Goal: Task Accomplishment & Management: Manage account settings

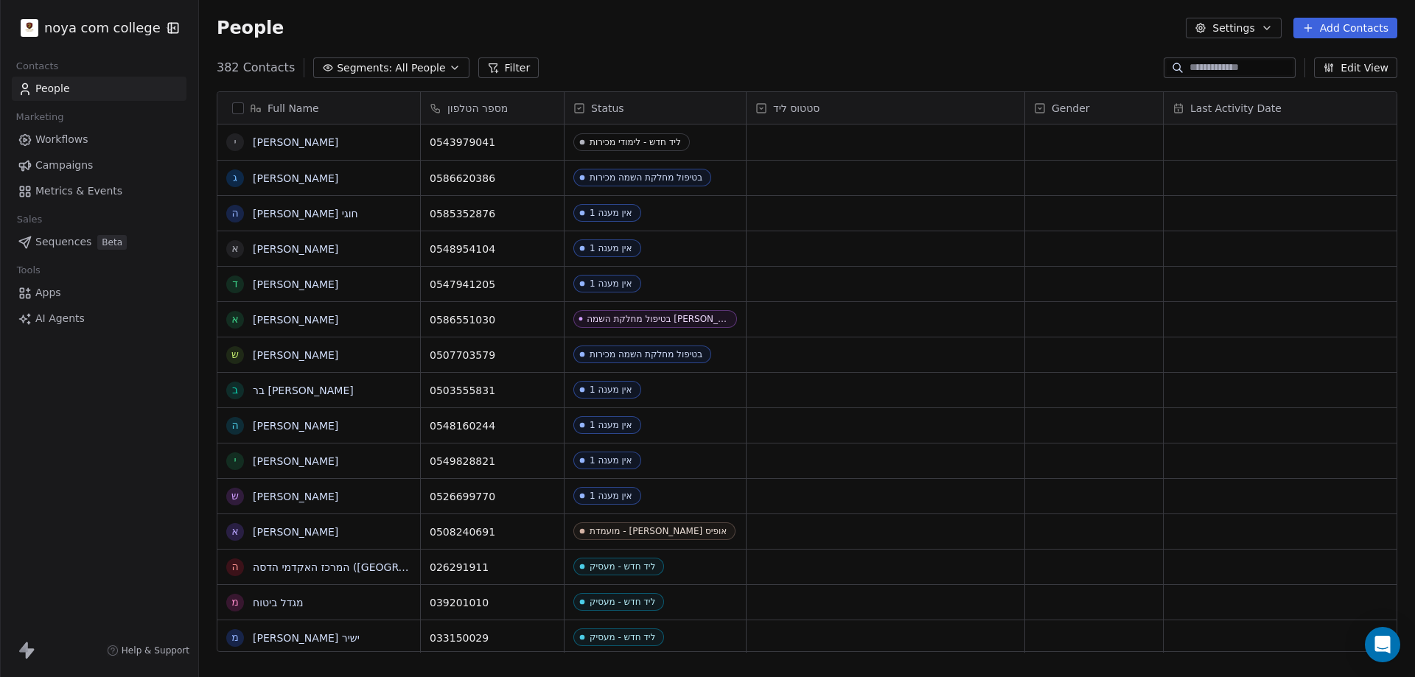
scroll to position [584, 1205]
click at [1370, 27] on button "Add Contacts" at bounding box center [1345, 28] width 104 height 21
click at [1349, 62] on span "Create new contact" at bounding box center [1352, 59] width 101 height 15
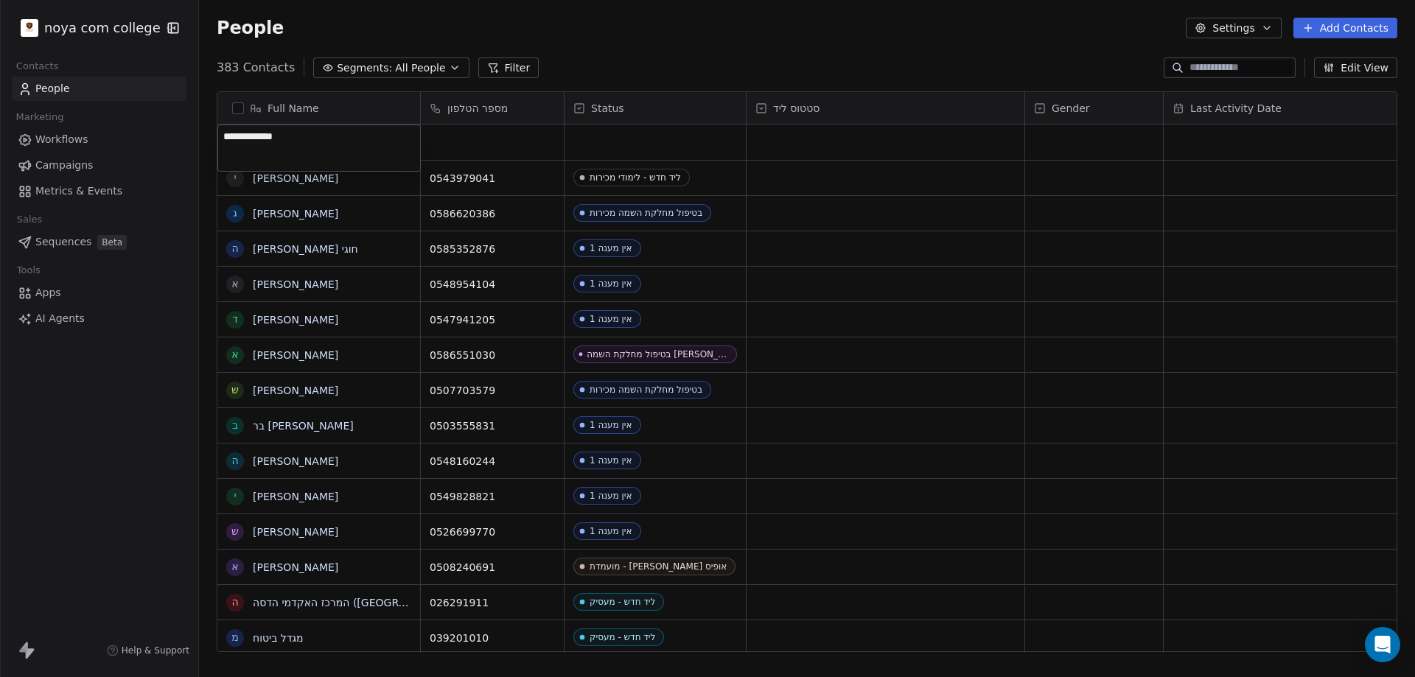
type textarea "**********"
click at [517, 139] on html "noya com college Contacts People Marketing Workflows Campaigns Metrics & Events…" at bounding box center [707, 338] width 1415 height 677
click at [474, 139] on div "grid" at bounding box center [492, 142] width 143 height 35
type input "**********"
click at [595, 148] on html "noya com college Contacts People Marketing Workflows Campaigns Metrics & Events…" at bounding box center [707, 338] width 1415 height 677
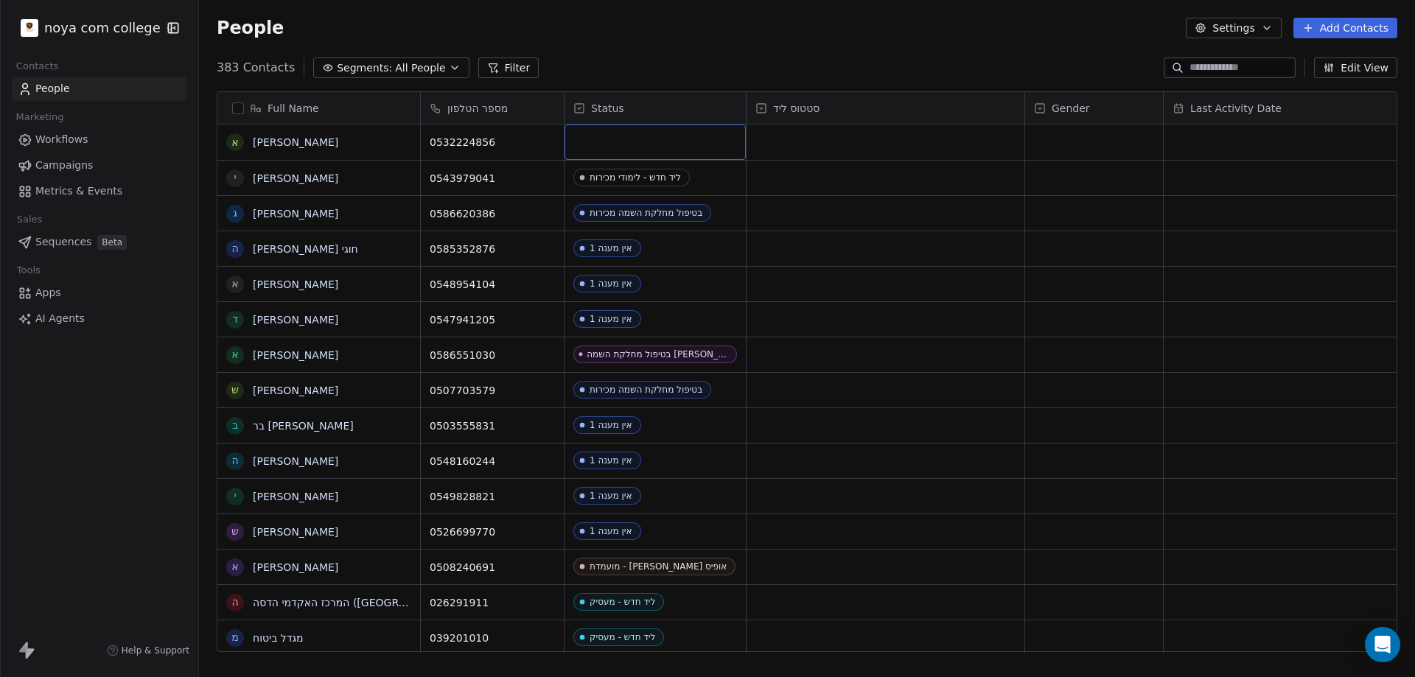
click at [595, 148] on div "grid" at bounding box center [655, 142] width 181 height 35
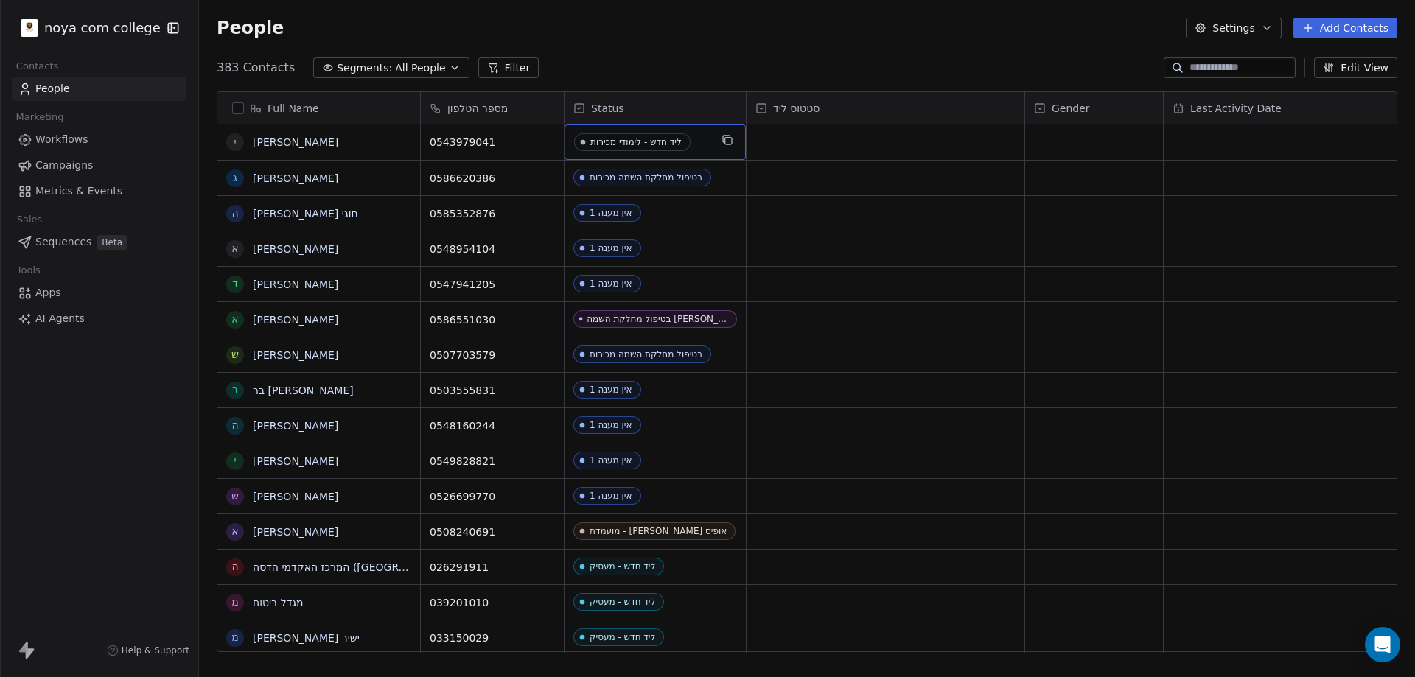
click at [588, 150] on span "ליד חדש - לימודי מכירות" at bounding box center [632, 142] width 116 height 18
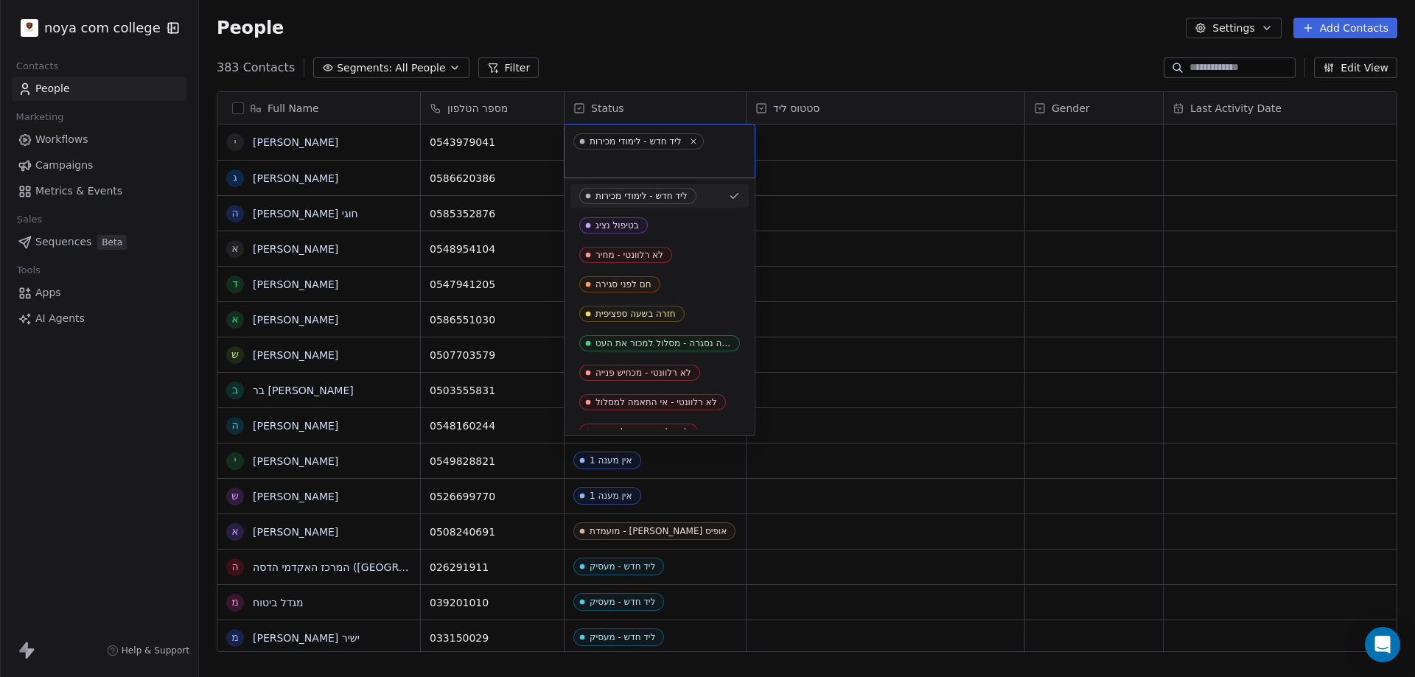
click at [942, 38] on html "noya com college Contacts People Marketing Workflows Campaigns Metrics & Events…" at bounding box center [707, 338] width 1415 height 677
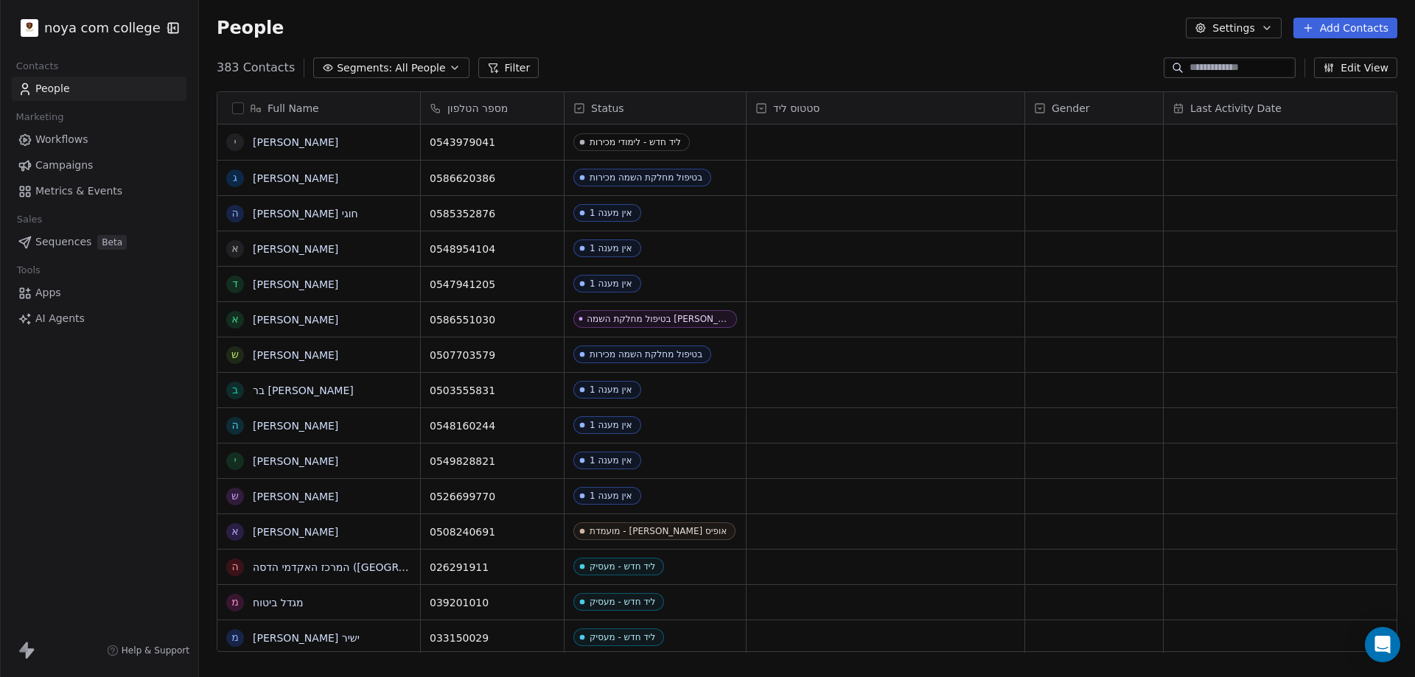
click at [1226, 66] on input at bounding box center [1241, 67] width 103 height 15
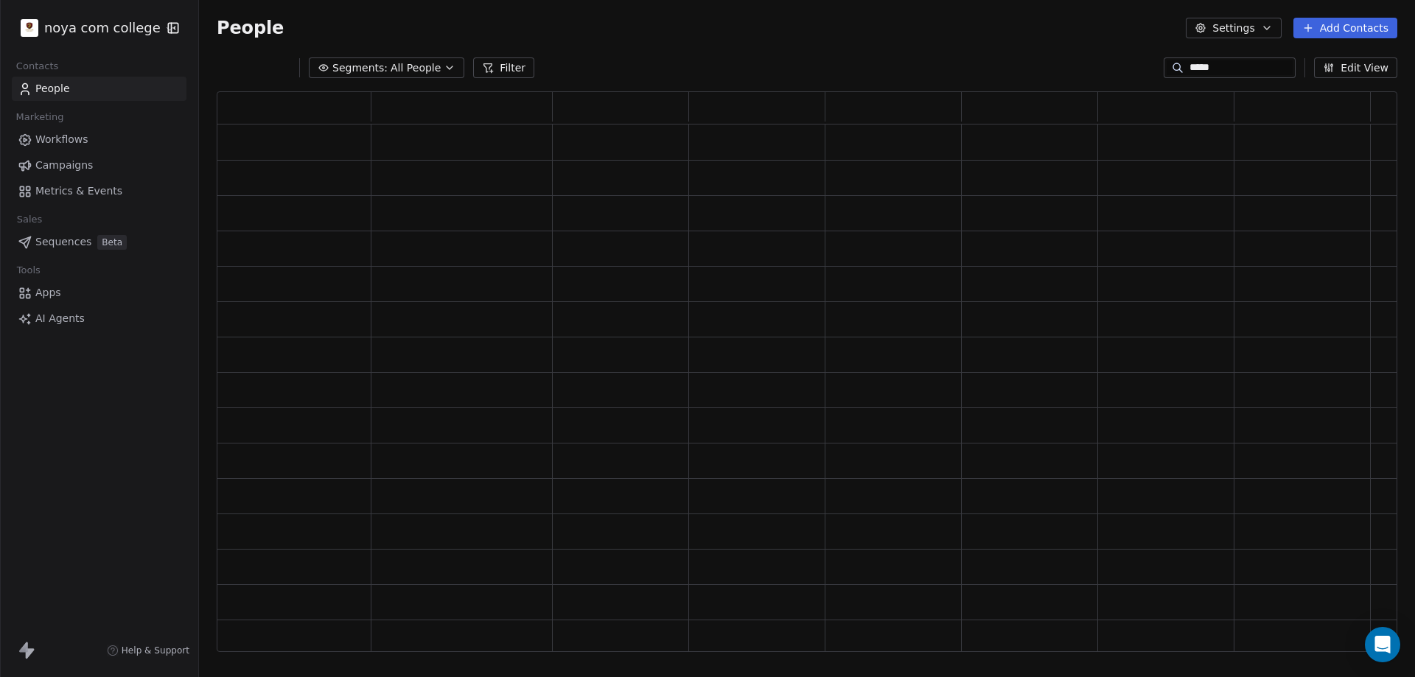
scroll to position [549, 1170]
type input "*****"
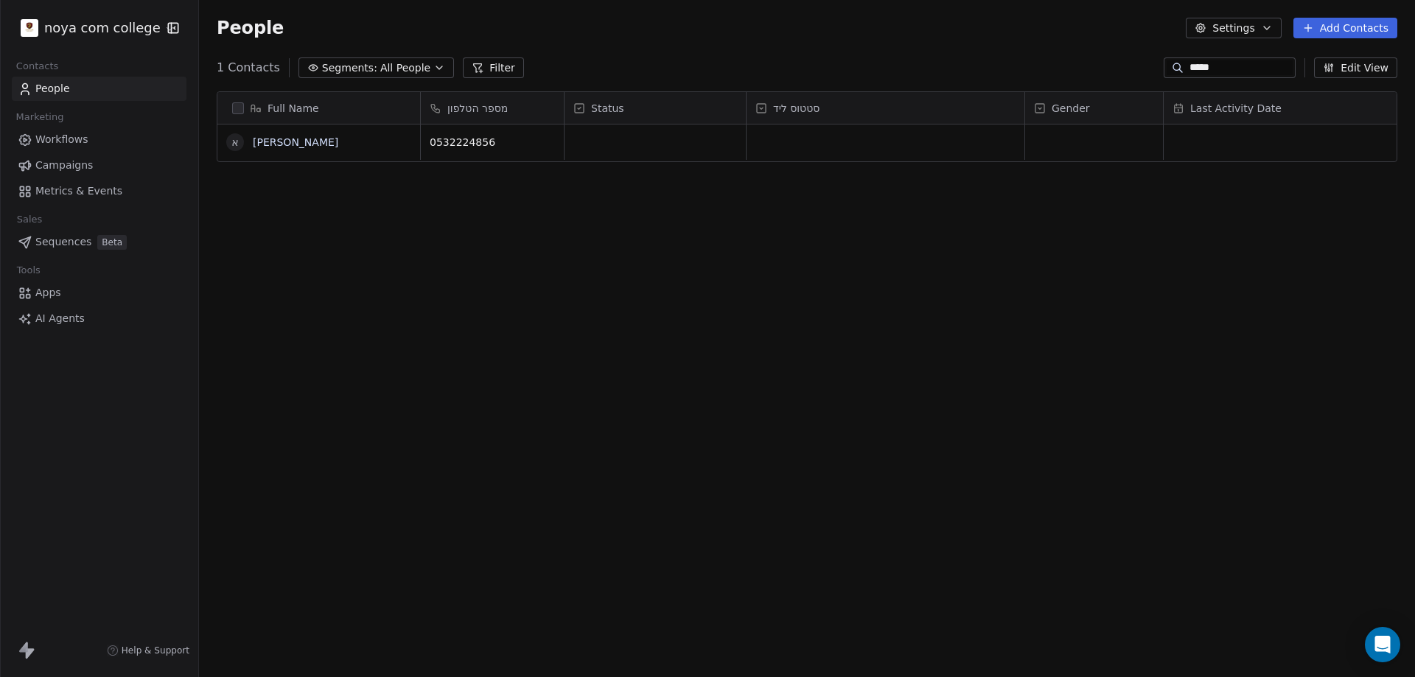
scroll to position [584, 1205]
click at [621, 139] on div "grid" at bounding box center [655, 142] width 181 height 35
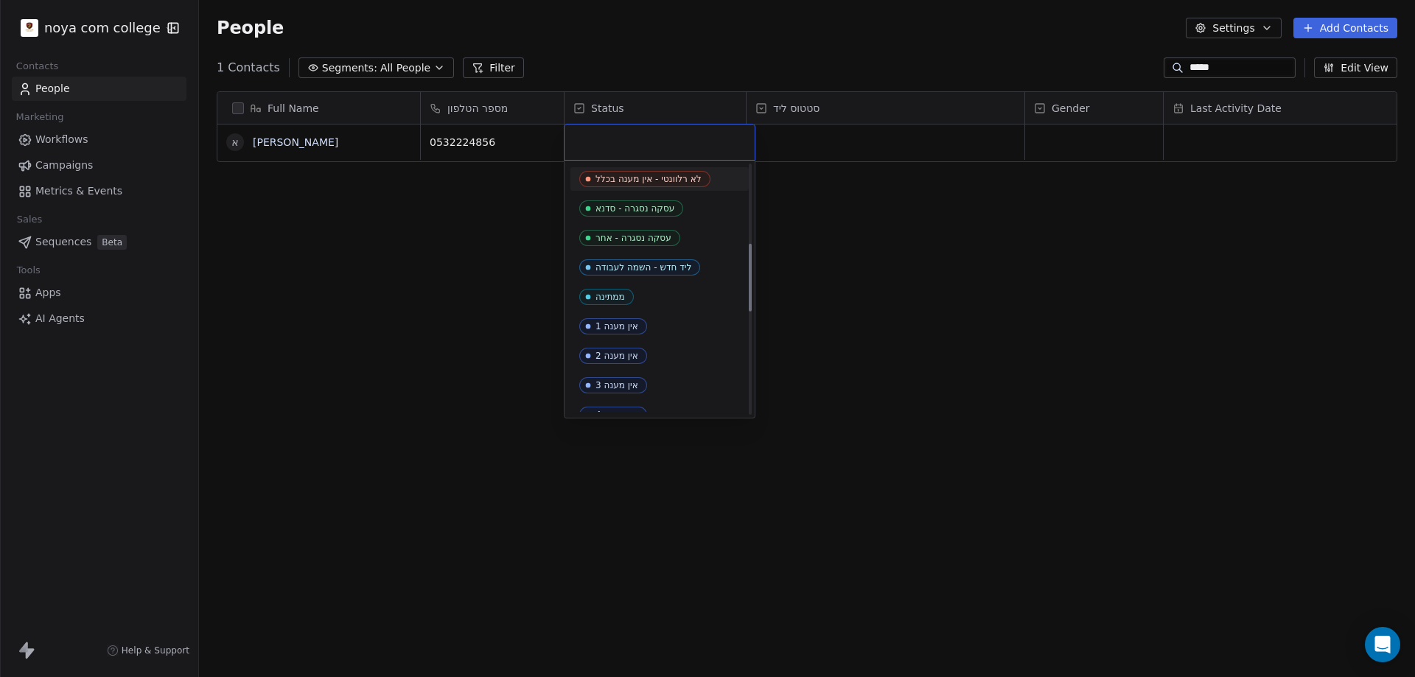
scroll to position [295, 0]
click at [668, 262] on div "ליד חדש - השמה לעבודה" at bounding box center [644, 267] width 96 height 10
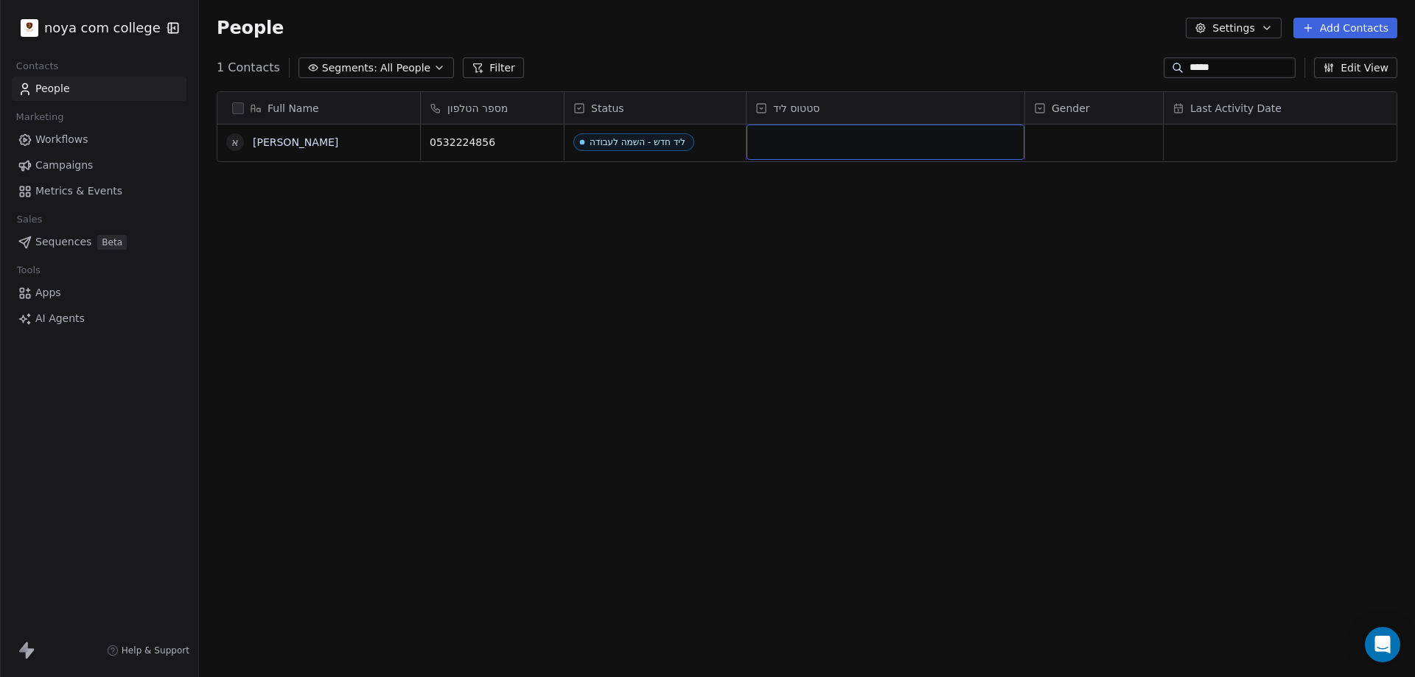
click at [818, 139] on div "grid" at bounding box center [886, 142] width 278 height 35
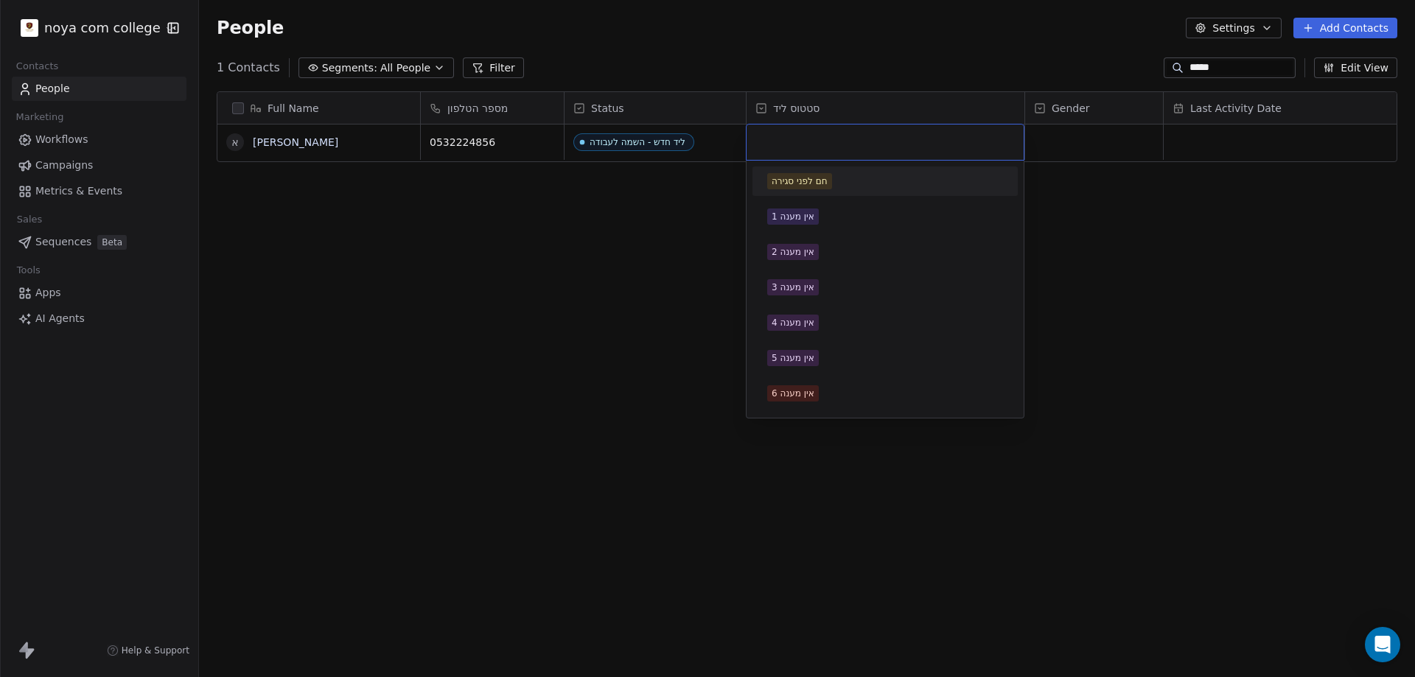
click at [1060, 131] on html "noya com college Contacts People Marketing Workflows Campaigns Metrics & Events…" at bounding box center [707, 338] width 1415 height 677
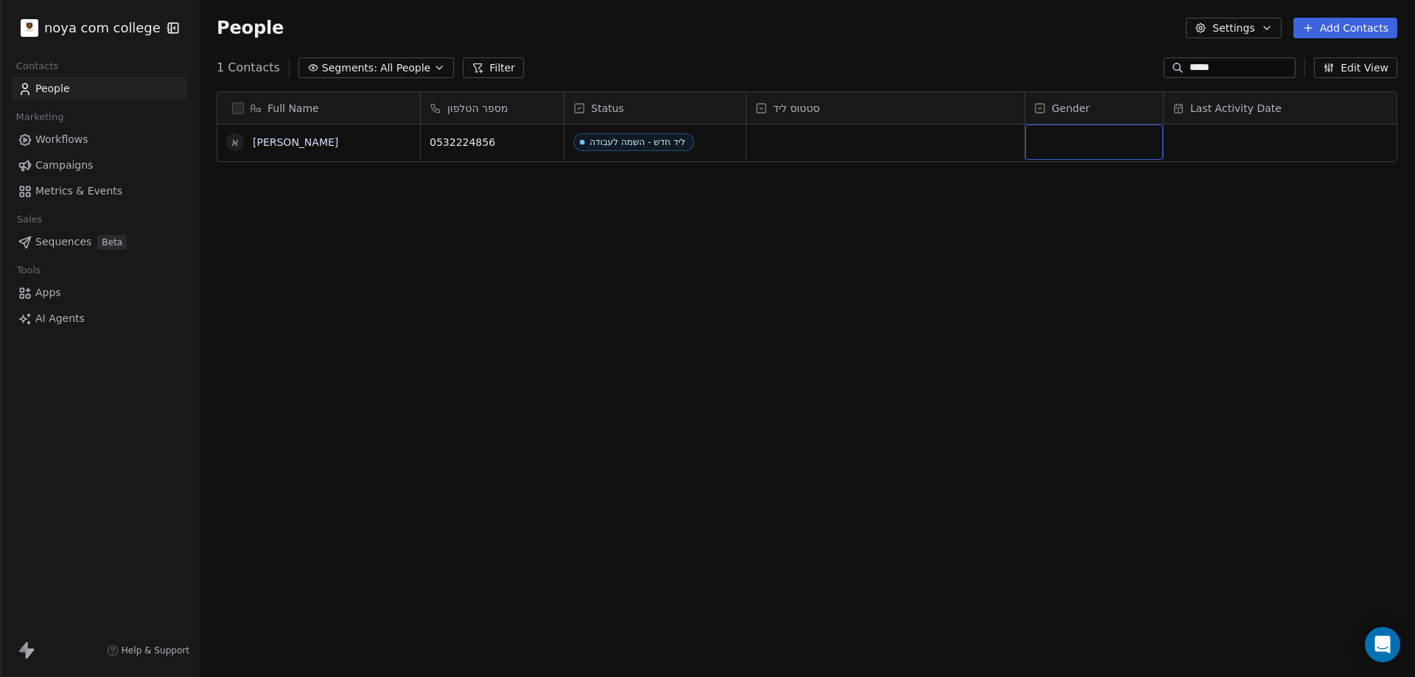
click at [1060, 131] on div "grid" at bounding box center [1094, 142] width 138 height 35
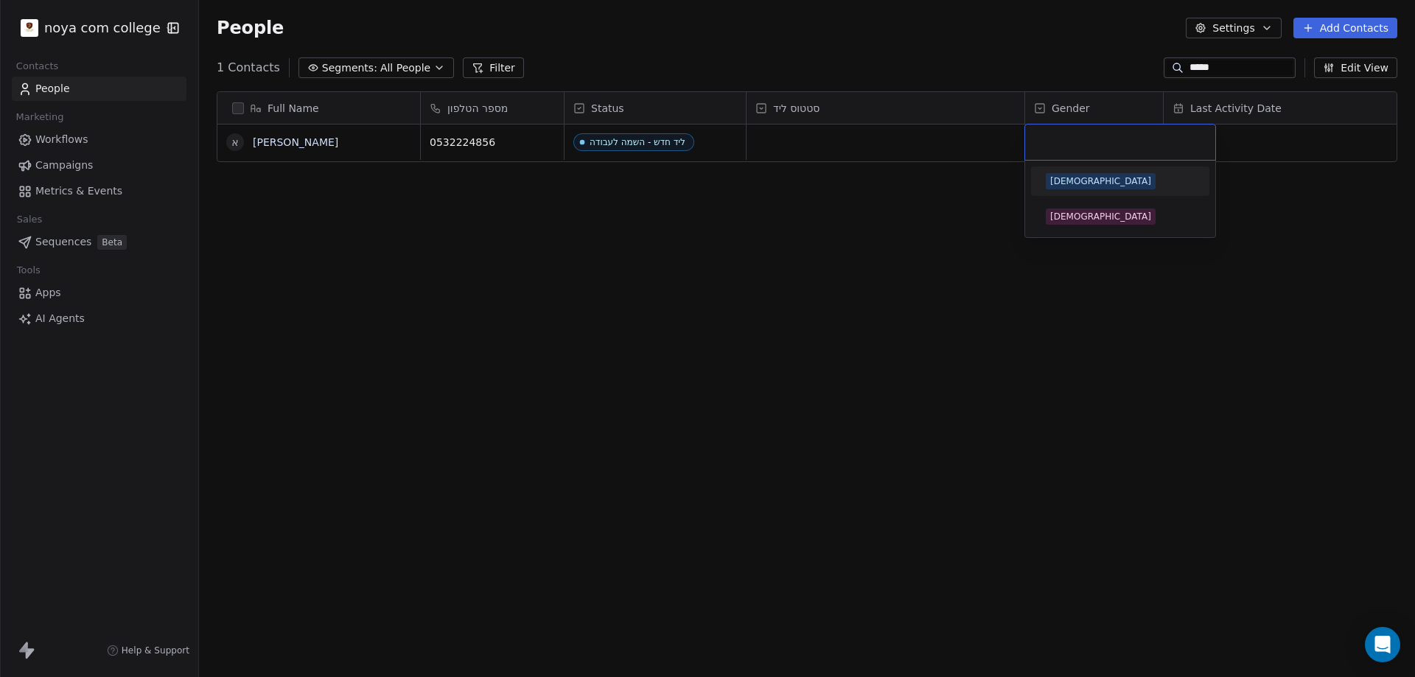
click at [1059, 183] on div "Male" at bounding box center [1100, 181] width 101 height 13
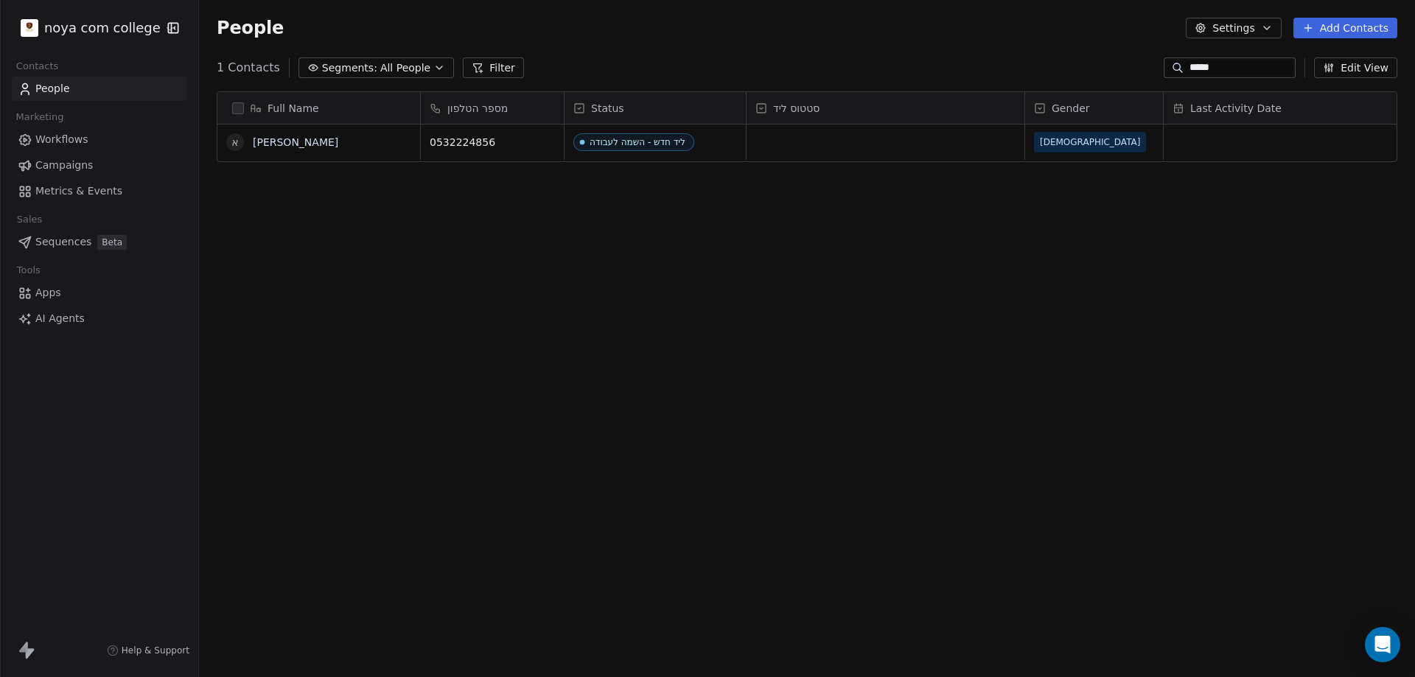
click at [834, 248] on div "Full Name א איוון נאגאוקר מספר הטלפון Status סטטוס ליד Gender Last Activity Dat…" at bounding box center [807, 378] width 1216 height 596
drag, startPoint x: 923, startPoint y: 400, endPoint x: 1045, endPoint y: 230, distance: 209.7
click at [925, 399] on div "Full Name א איוון נאגאוקר מספר הטלפון Status סטטוס ליד Gender Last Activity Dat…" at bounding box center [807, 378] width 1216 height 596
click at [777, 147] on div "grid" at bounding box center [886, 142] width 278 height 35
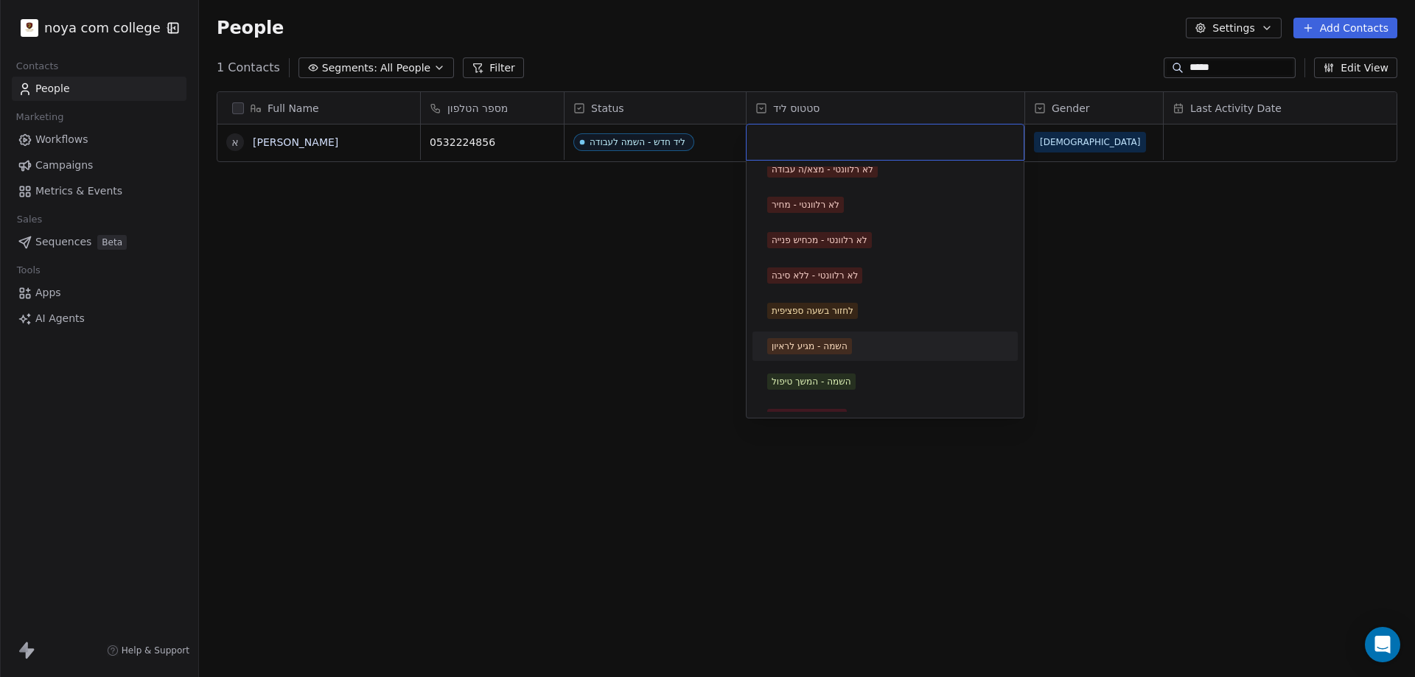
scroll to position [369, 0]
click at [840, 344] on div "השמה - לא רלונטי" at bounding box center [807, 343] width 71 height 13
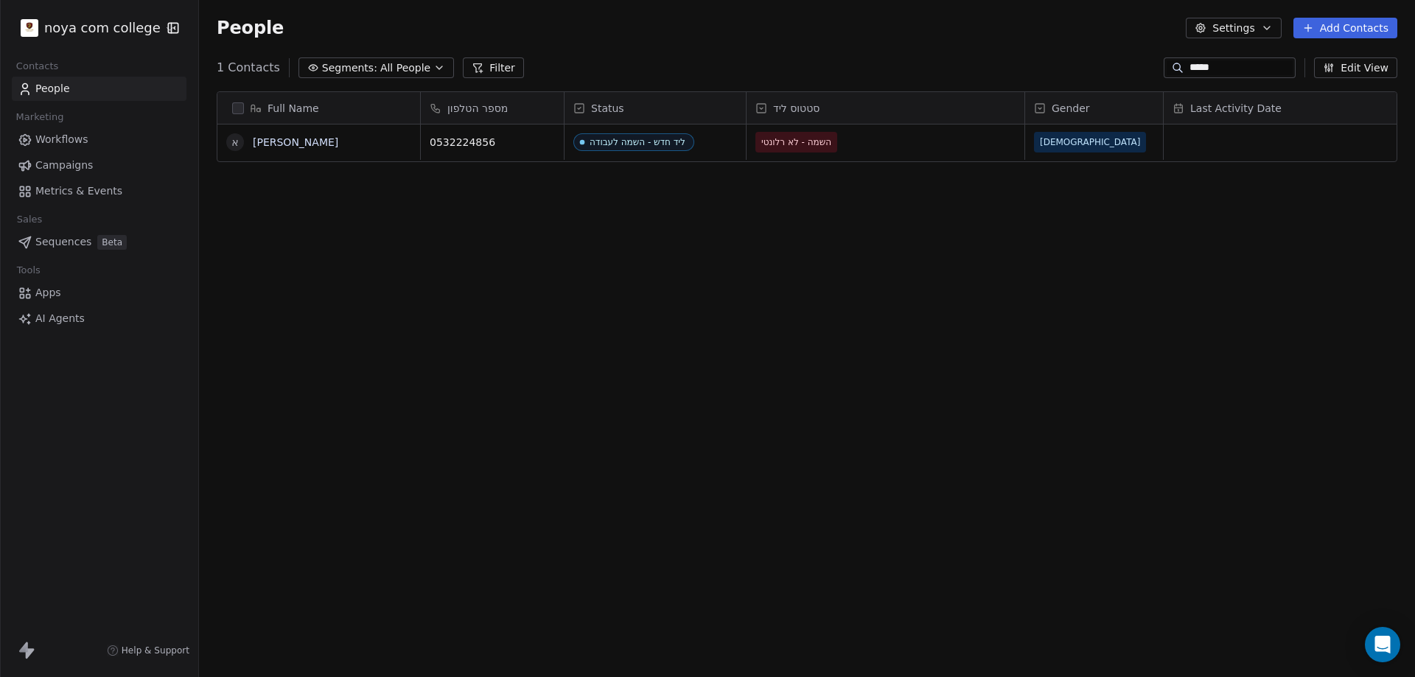
click at [860, 404] on div "Full Name א איוון נאגאוקר מספר הטלפון Status סטטוס ליד Gender Last Activity Dat…" at bounding box center [807, 378] width 1216 height 596
click at [1369, 31] on button "Add Contacts" at bounding box center [1345, 28] width 104 height 21
click at [1337, 58] on span "Create new contact" at bounding box center [1352, 59] width 101 height 15
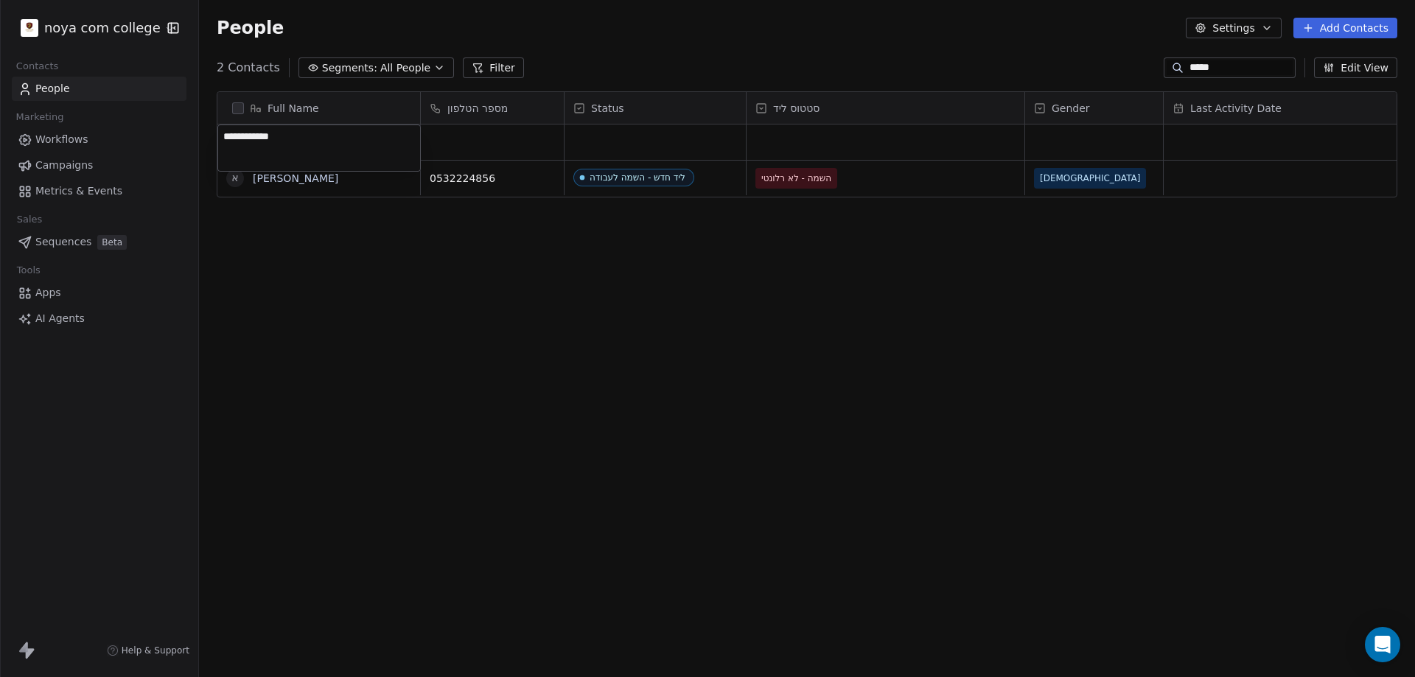
type textarea "**********"
click at [492, 279] on html "**********" at bounding box center [707, 338] width 1415 height 677
click at [486, 140] on div "grid" at bounding box center [492, 142] width 143 height 35
type input "**********"
click at [634, 141] on html "**********" at bounding box center [707, 338] width 1415 height 677
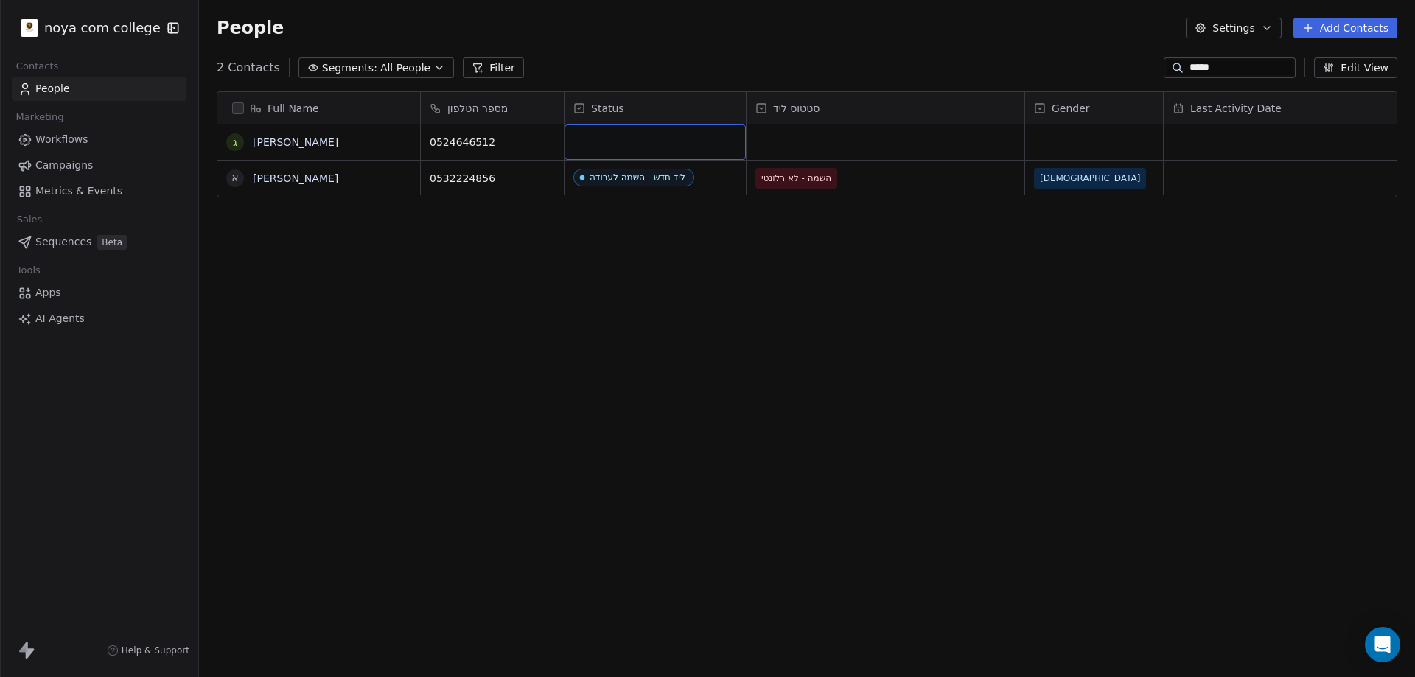
click at [632, 140] on div "grid" at bounding box center [655, 142] width 181 height 35
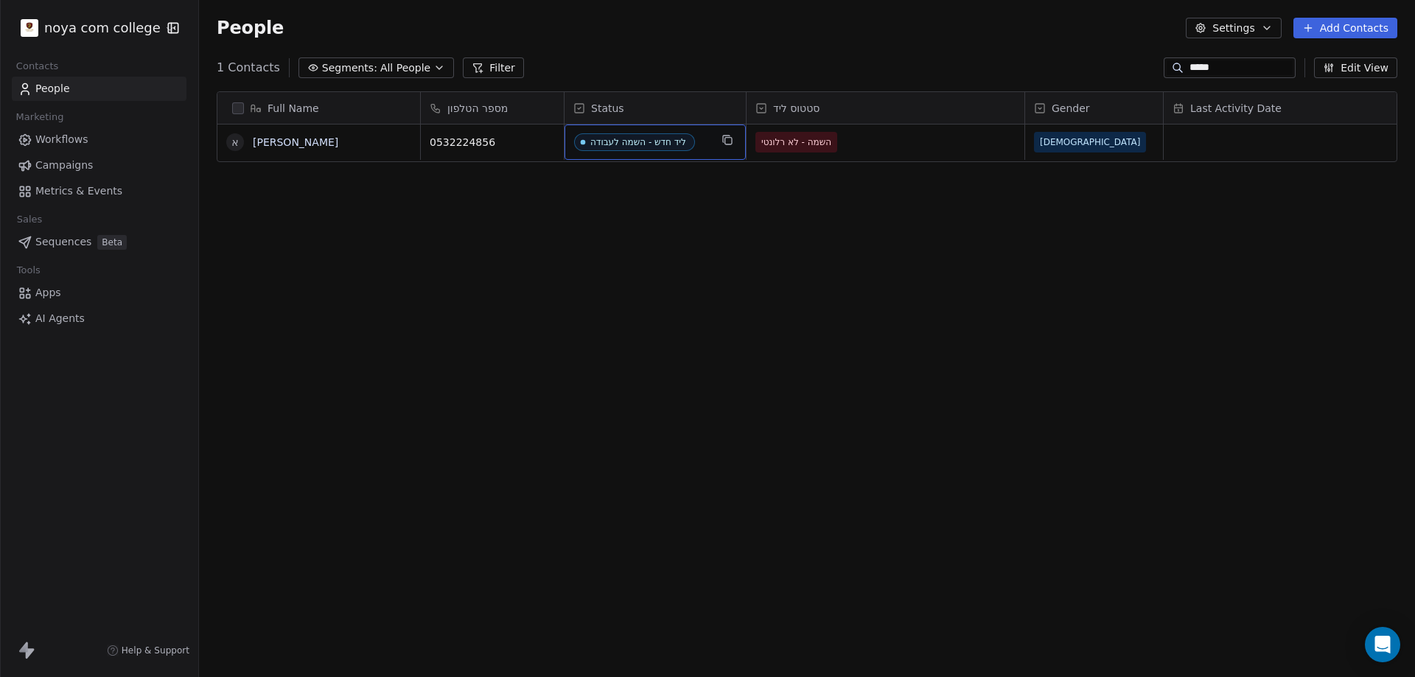
click at [1190, 67] on input "*****" at bounding box center [1241, 67] width 103 height 15
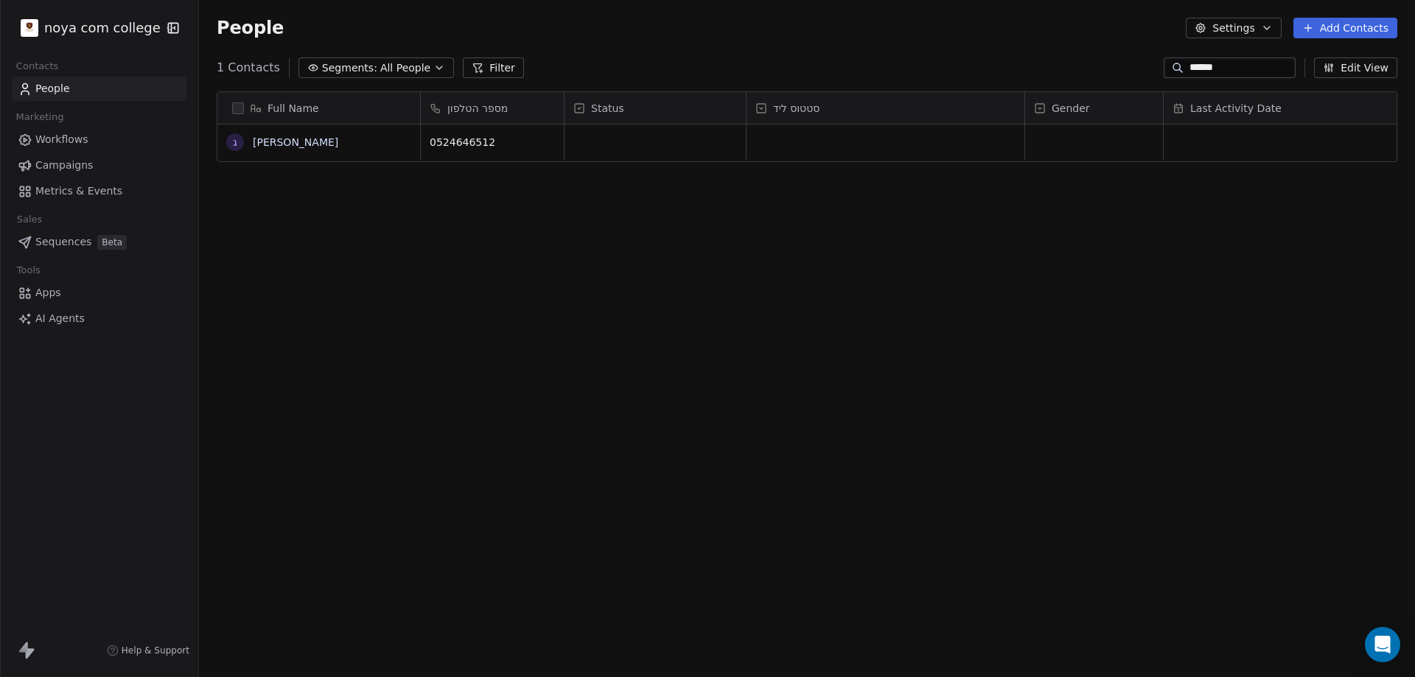
scroll to position [584, 1205]
type input "******"
click at [684, 143] on div "grid" at bounding box center [655, 142] width 181 height 35
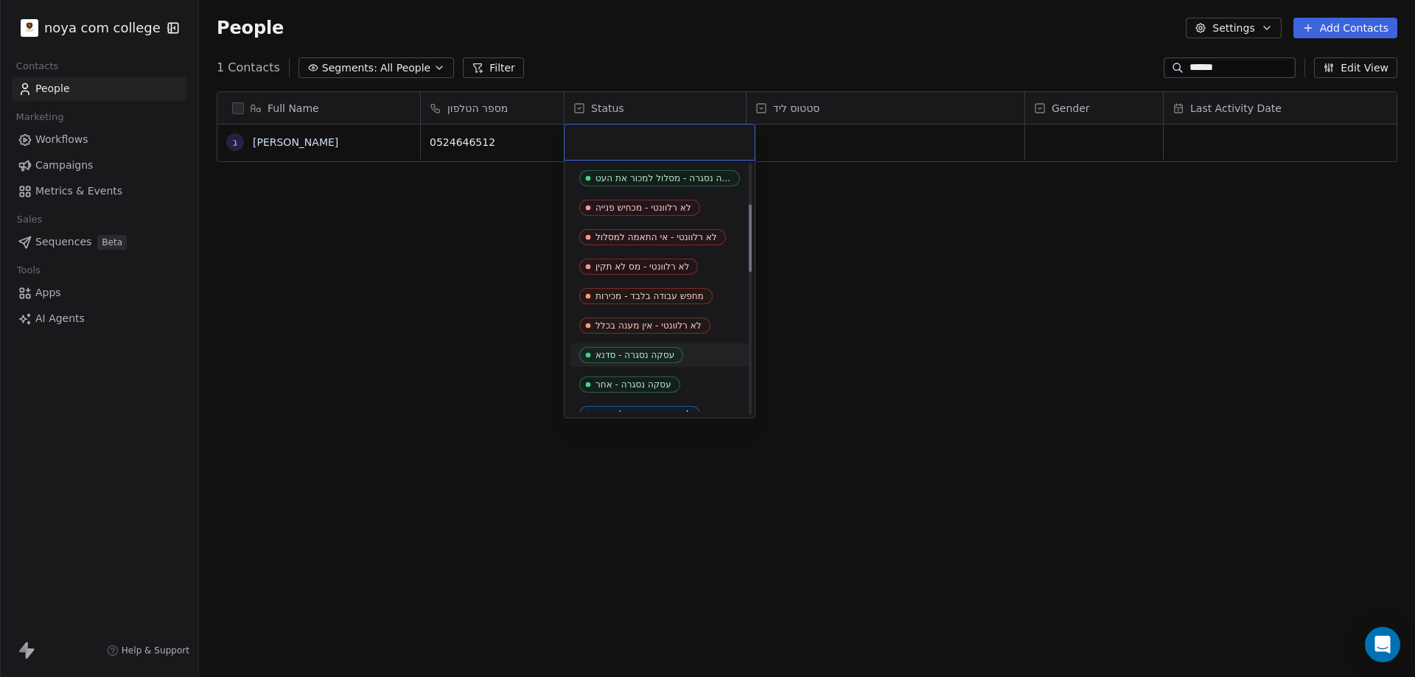
scroll to position [221, 0]
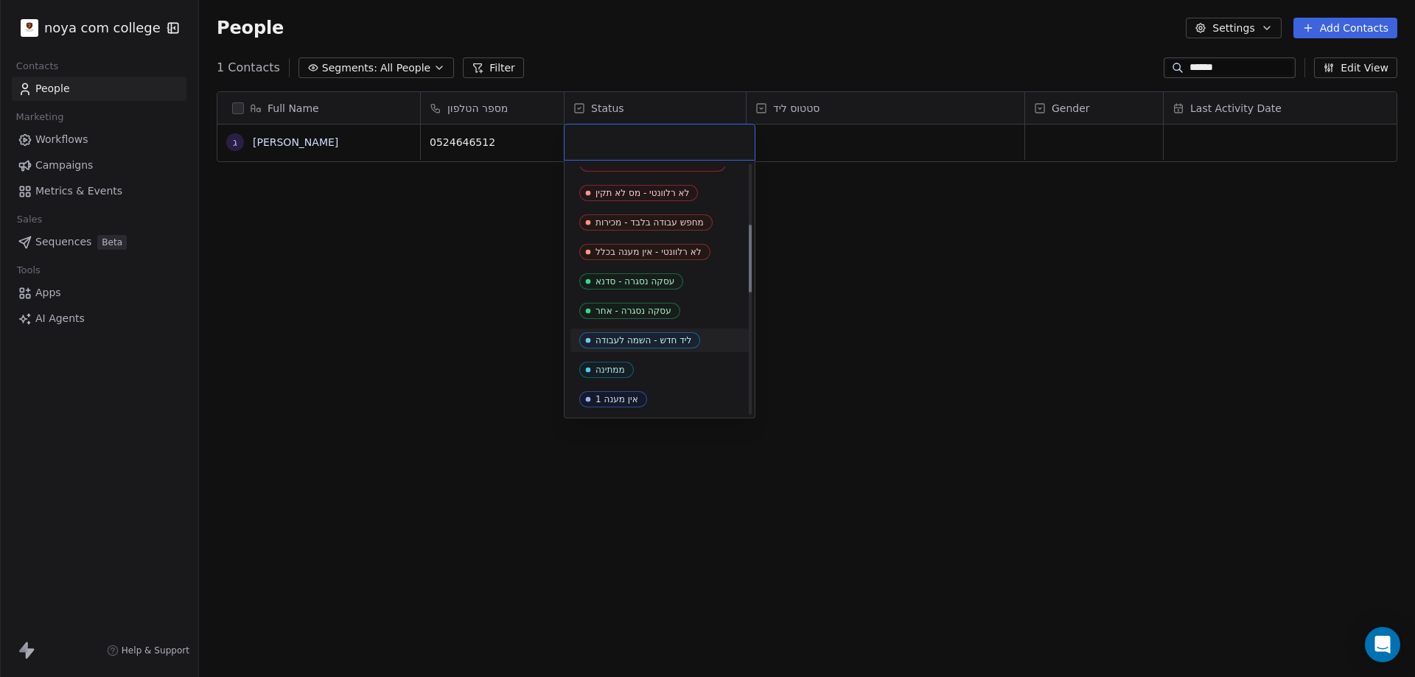
click at [675, 344] on div "ליד חדש - השמה לעבודה" at bounding box center [644, 340] width 96 height 10
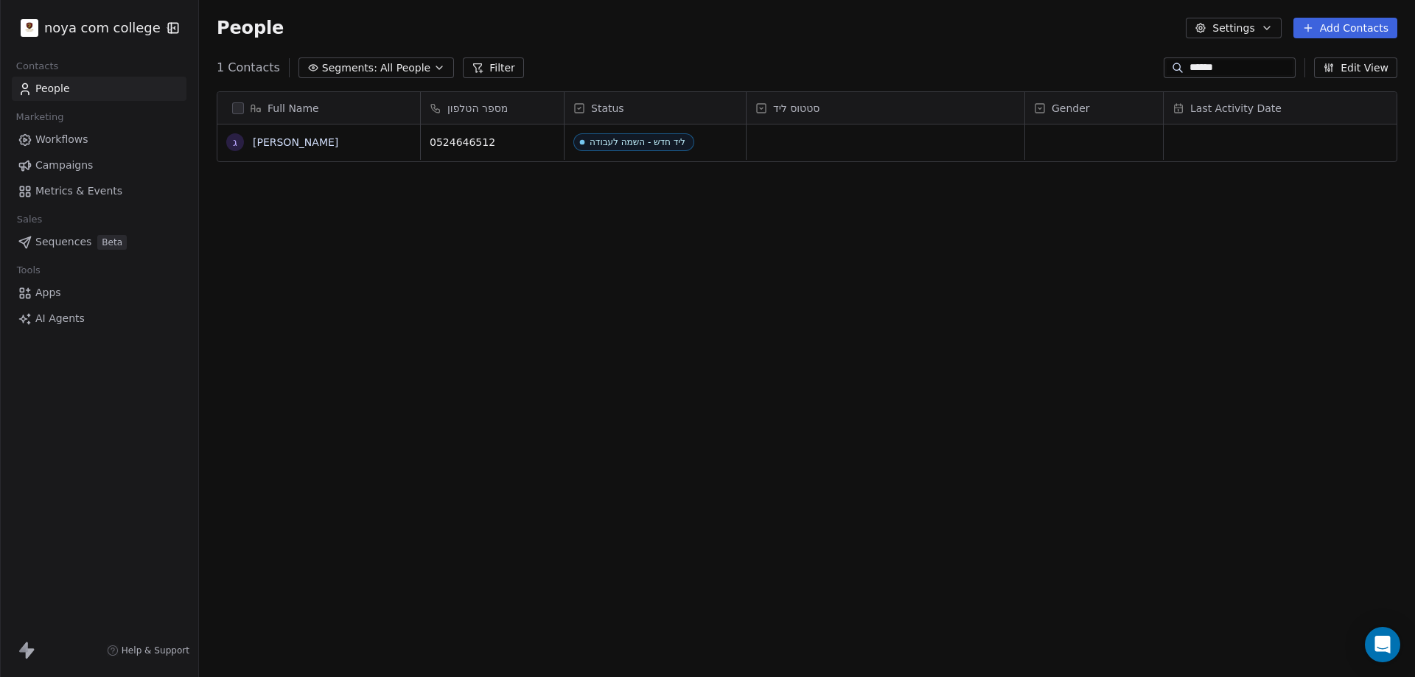
drag, startPoint x: 1218, startPoint y: 209, endPoint x: 1217, endPoint y: 175, distance: 33.2
click at [1218, 208] on div "Full Name ג גבריאל זיאדנה מספר הטלפון Status סטטוס ליד Gender Last Activity Dat…" at bounding box center [807, 378] width 1216 height 596
click at [282, 147] on link "[PERSON_NAME]" at bounding box center [295, 142] width 85 height 12
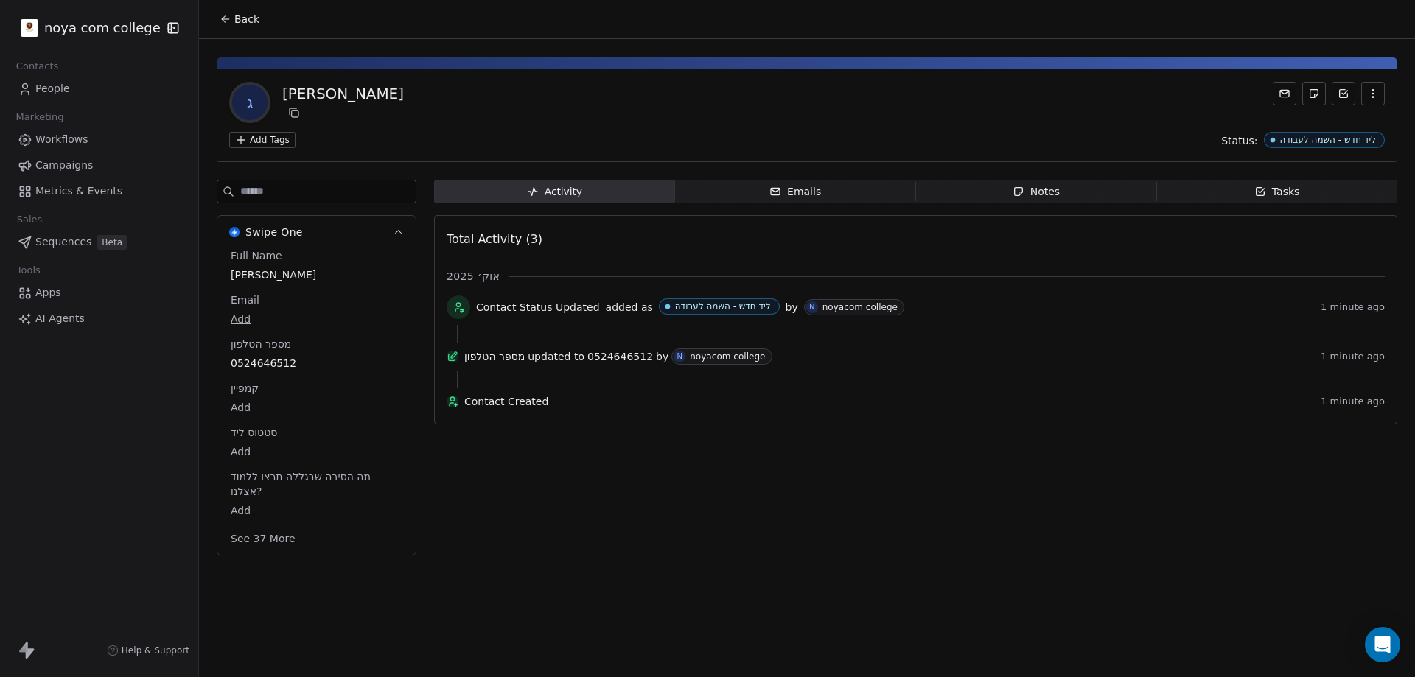
click at [1075, 187] on span "Notes Notes" at bounding box center [1036, 192] width 241 height 24
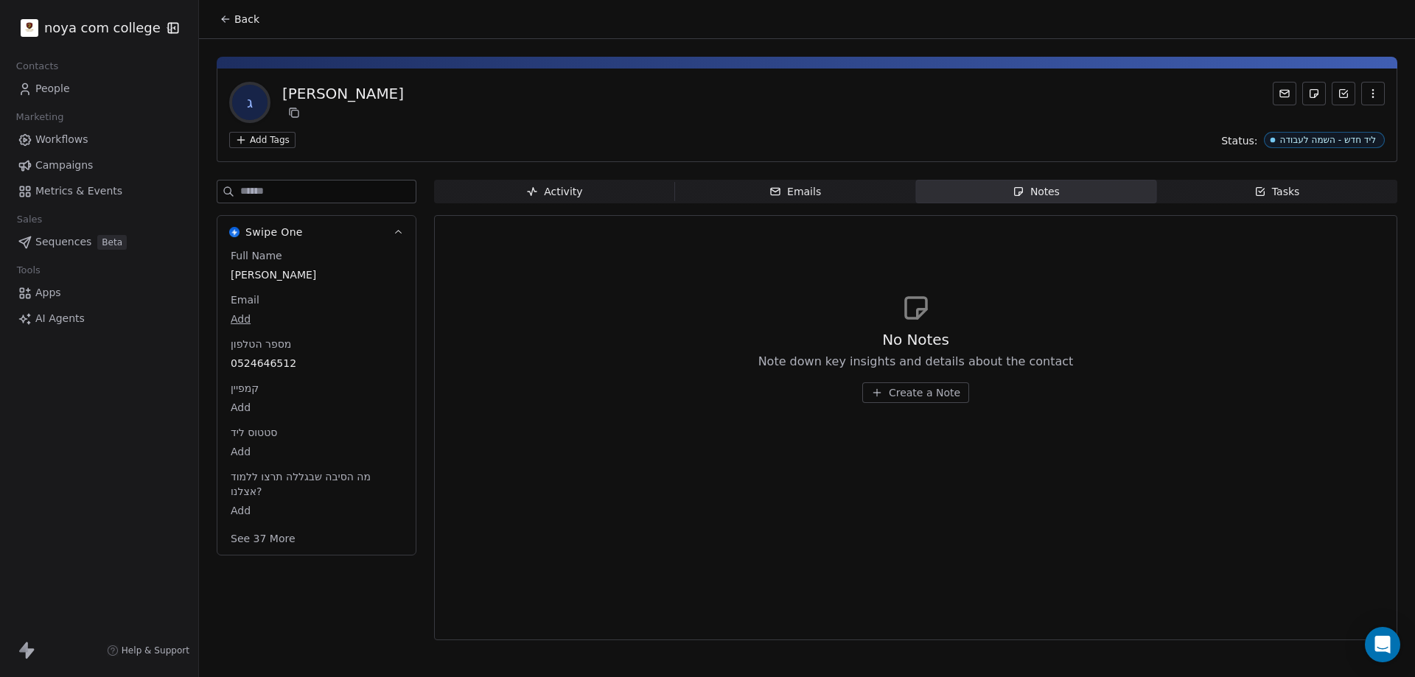
click at [912, 399] on span "Create a Note" at bounding box center [924, 392] width 71 height 15
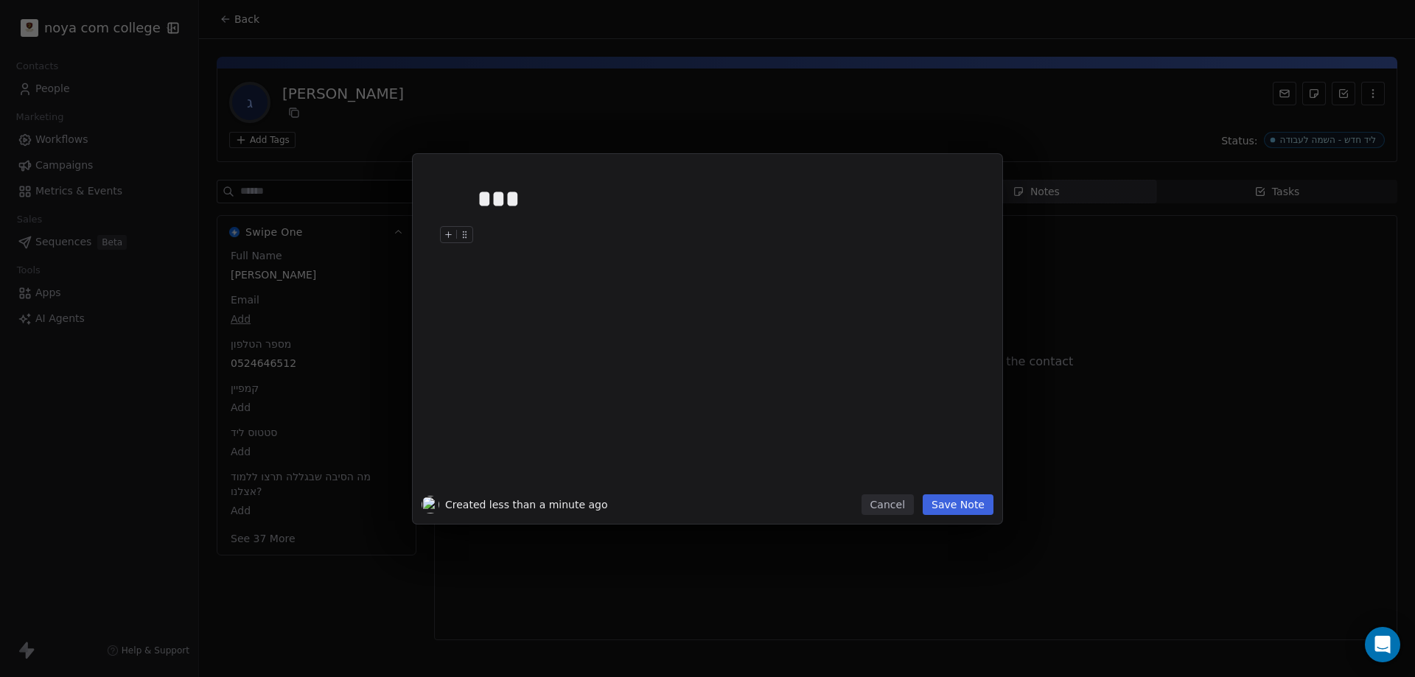
click at [960, 500] on button "Save Note" at bounding box center [958, 505] width 71 height 21
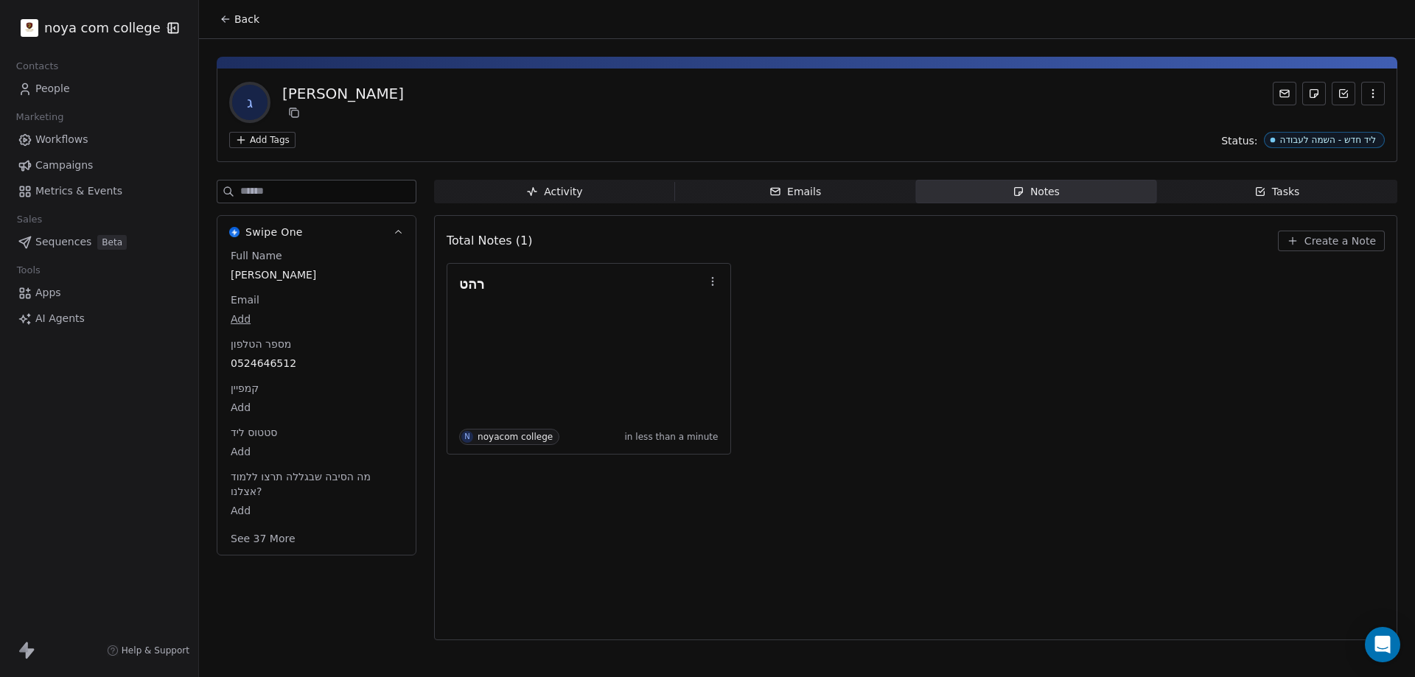
click at [842, 293] on div "רהט N noyacom college in less than a minute" at bounding box center [916, 359] width 938 height 192
click at [245, 453] on body "noya com college Contacts People Marketing Workflows Campaigns Metrics & Events…" at bounding box center [707, 338] width 1415 height 677
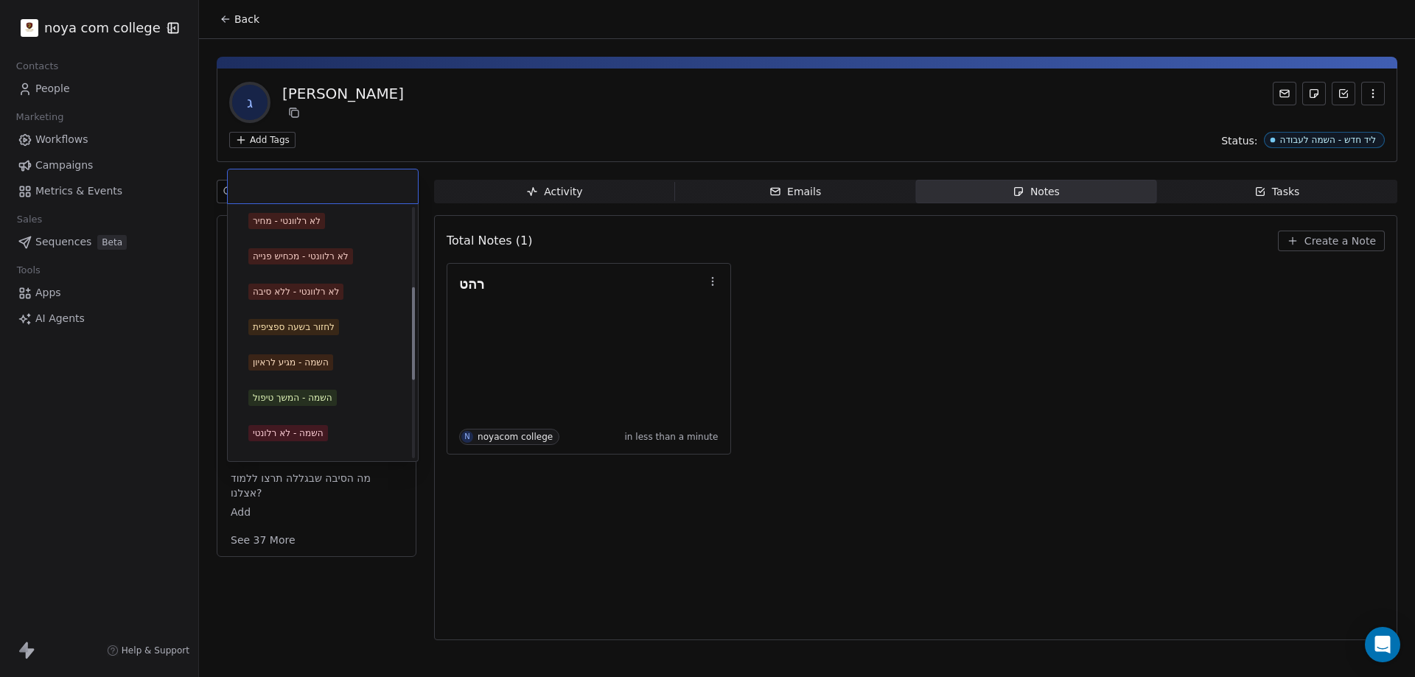
scroll to position [369, 0]
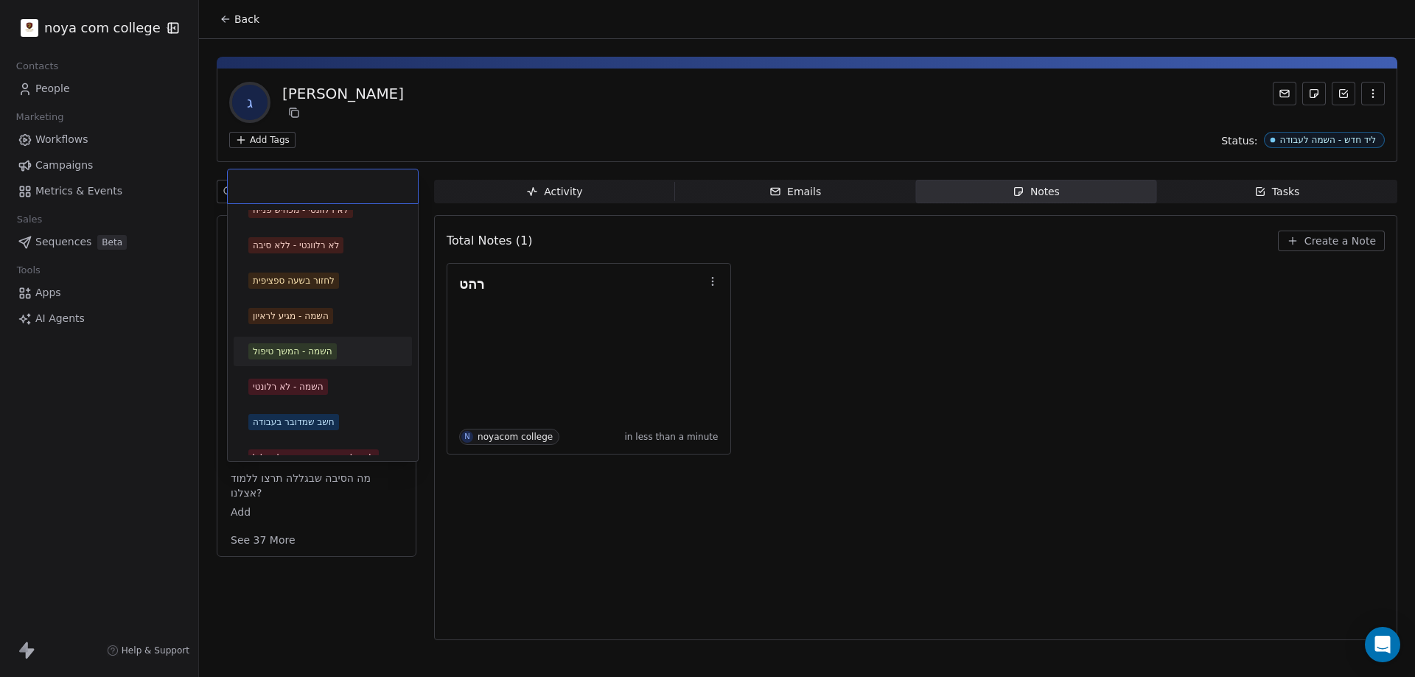
click at [308, 357] on div "השמה - המשך טיפול" at bounding box center [293, 351] width 80 height 13
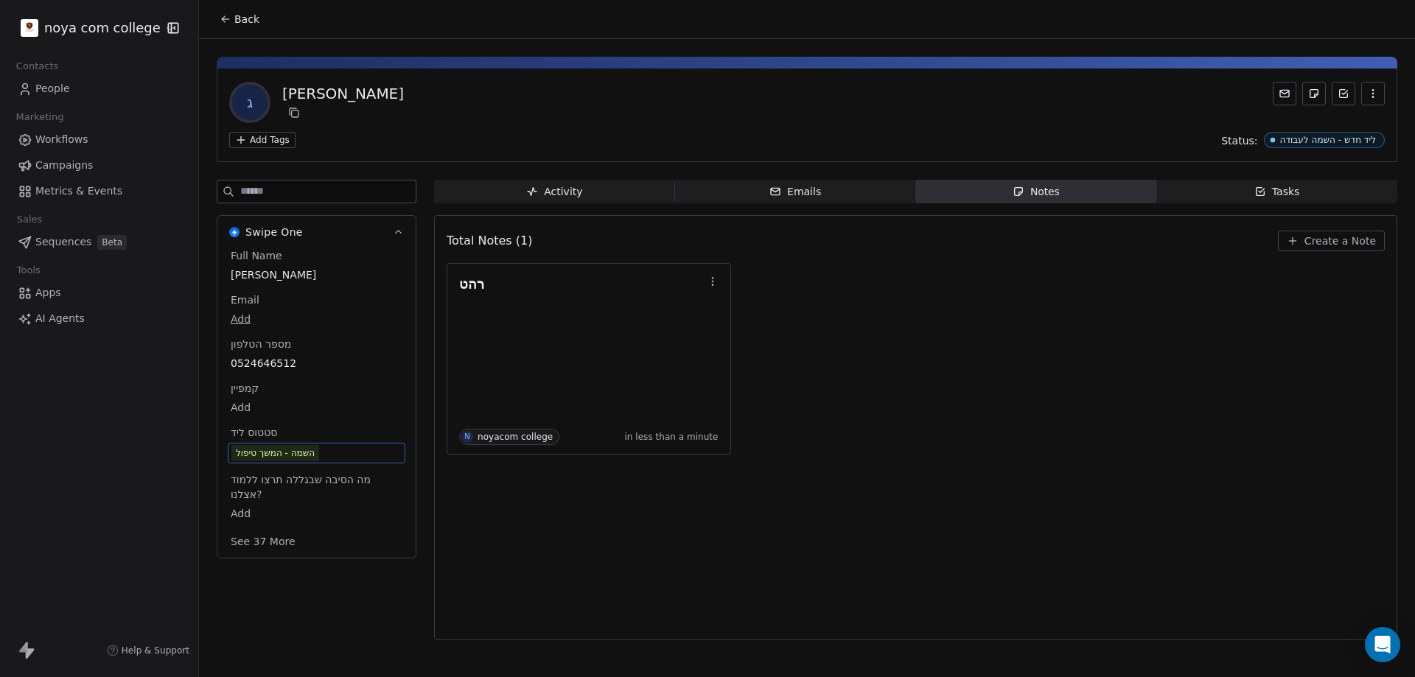
click at [951, 371] on div "רהט N noyacom college in less than a minute" at bounding box center [916, 359] width 938 height 192
click at [57, 80] on link "People" at bounding box center [99, 89] width 175 height 24
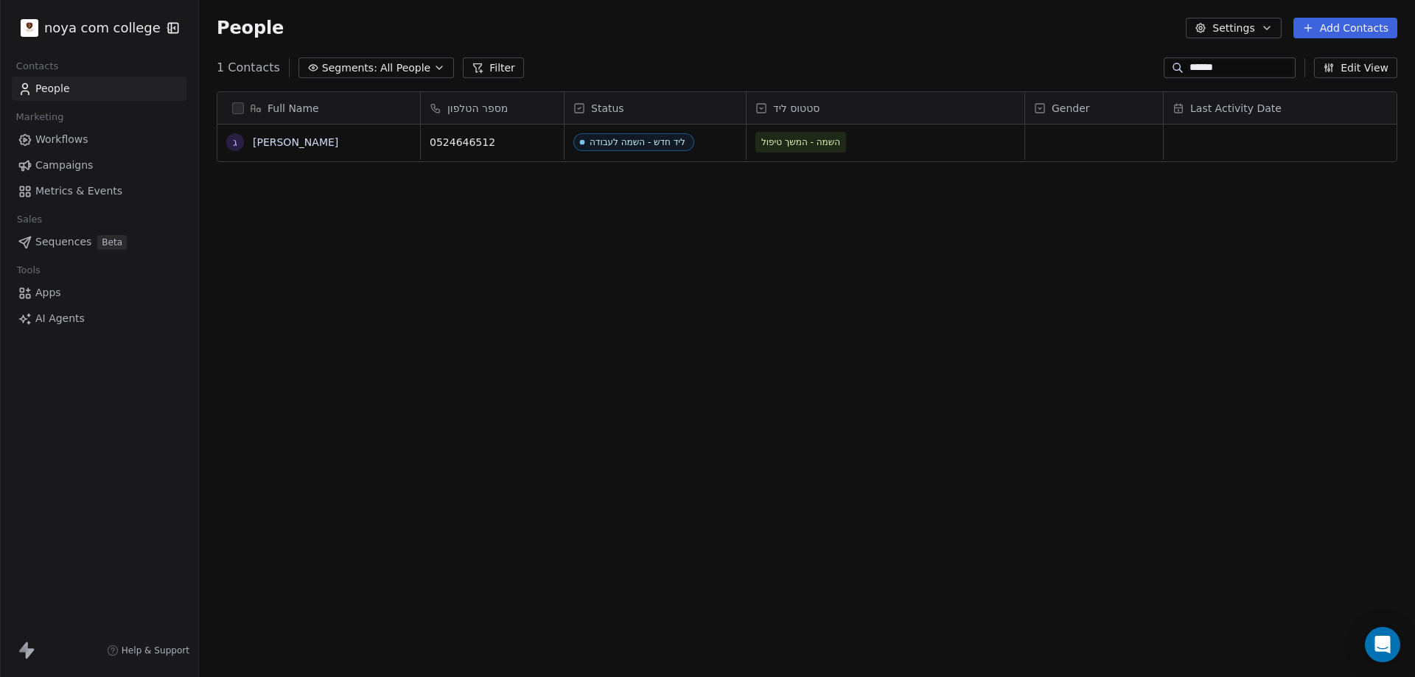
scroll to position [584, 1205]
click at [74, 31] on html "noya com college Contacts People Marketing Workflows Campaigns Metrics & Events…" at bounding box center [707, 338] width 1415 height 677
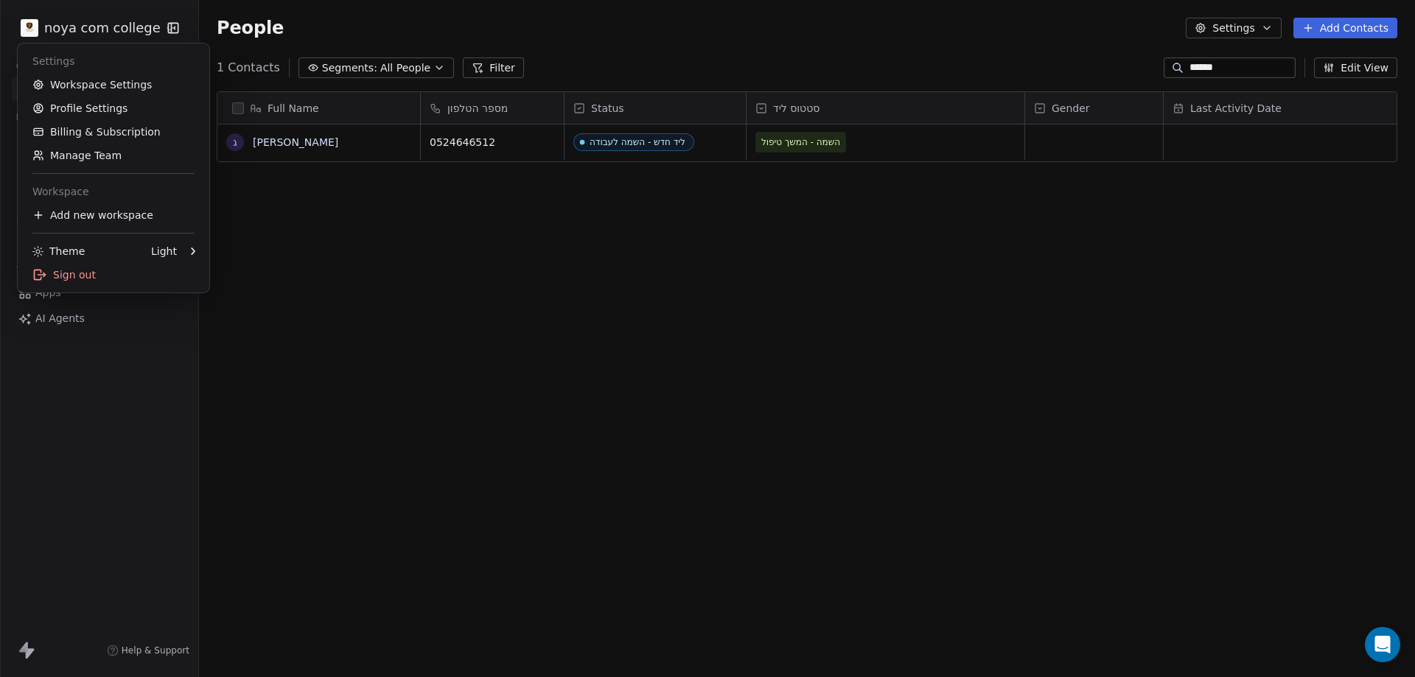
drag, startPoint x: 663, startPoint y: 484, endPoint x: 999, endPoint y: 167, distance: 462.4
click at [666, 482] on html "noya com college Contacts People Marketing Workflows Campaigns Metrics & Events…" at bounding box center [707, 338] width 1415 height 677
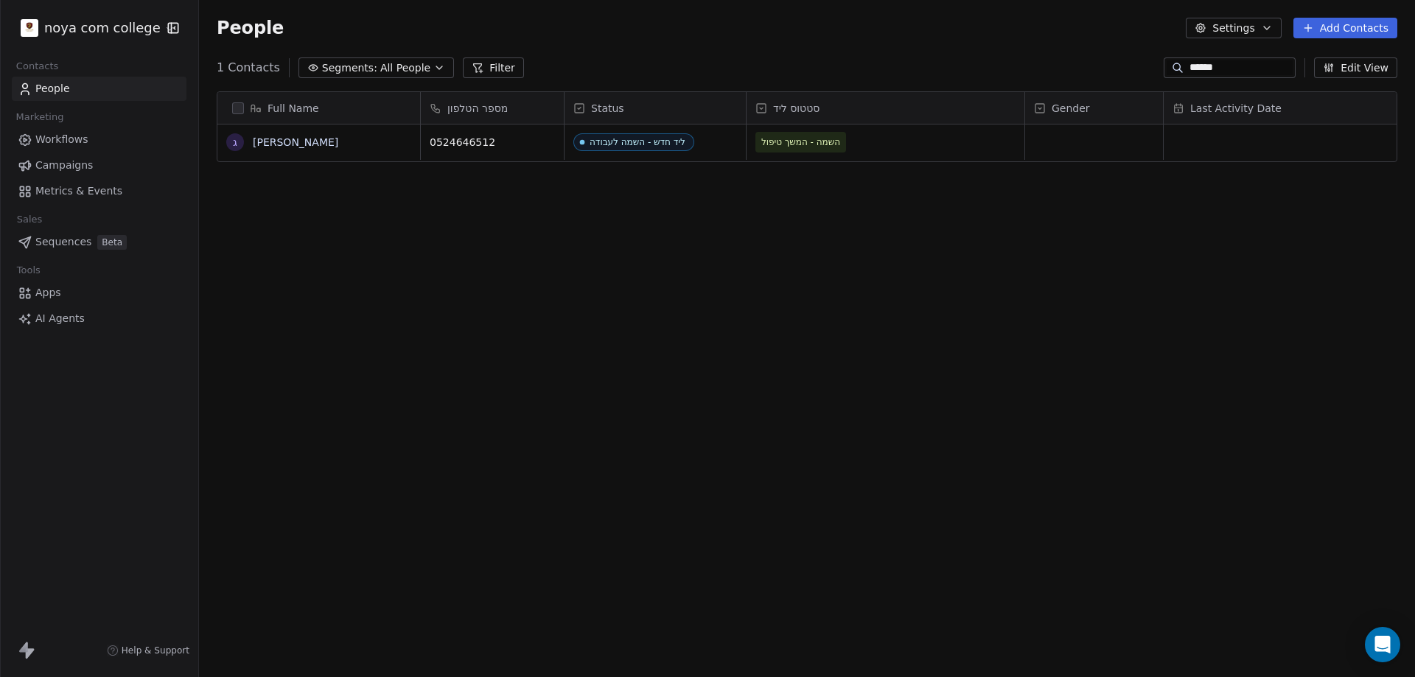
click at [1206, 74] on input "******" at bounding box center [1241, 67] width 103 height 15
click at [1212, 68] on input "******" at bounding box center [1241, 67] width 103 height 15
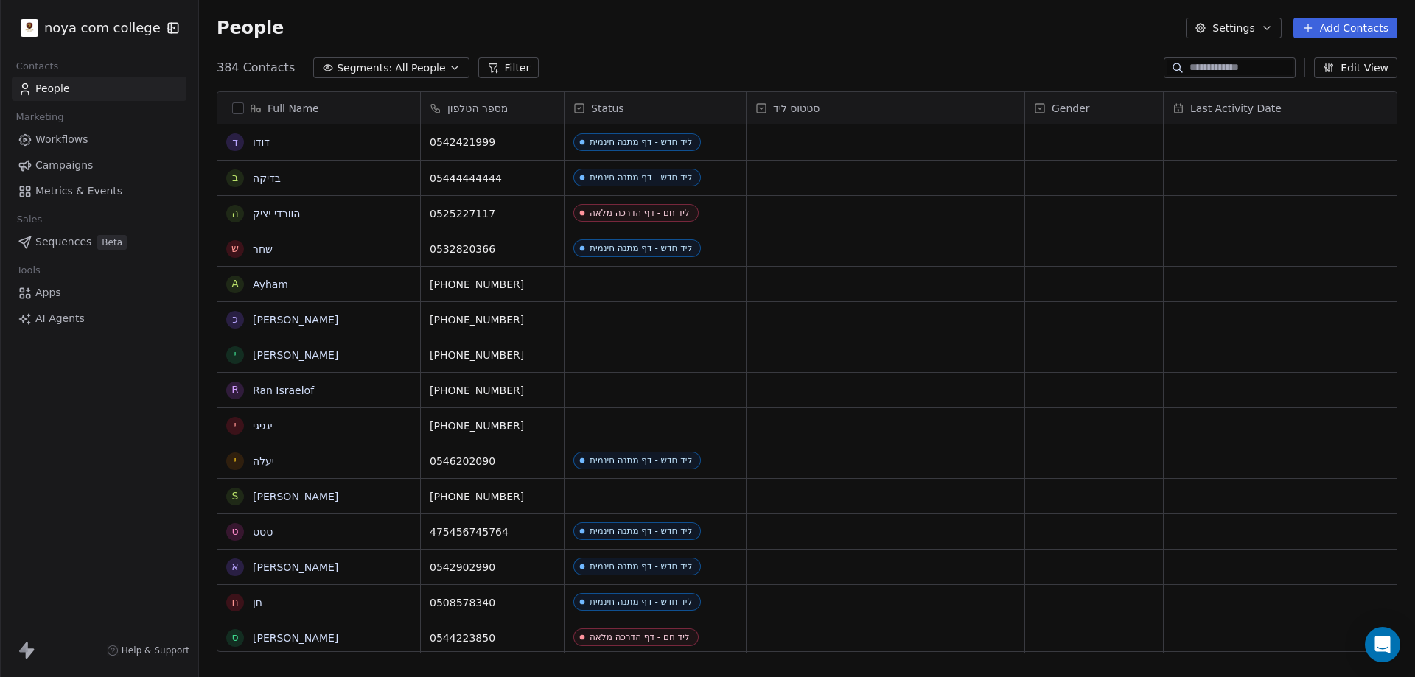
click at [53, 88] on span "People" at bounding box center [52, 88] width 35 height 15
click at [488, 66] on button "Filter" at bounding box center [508, 67] width 61 height 21
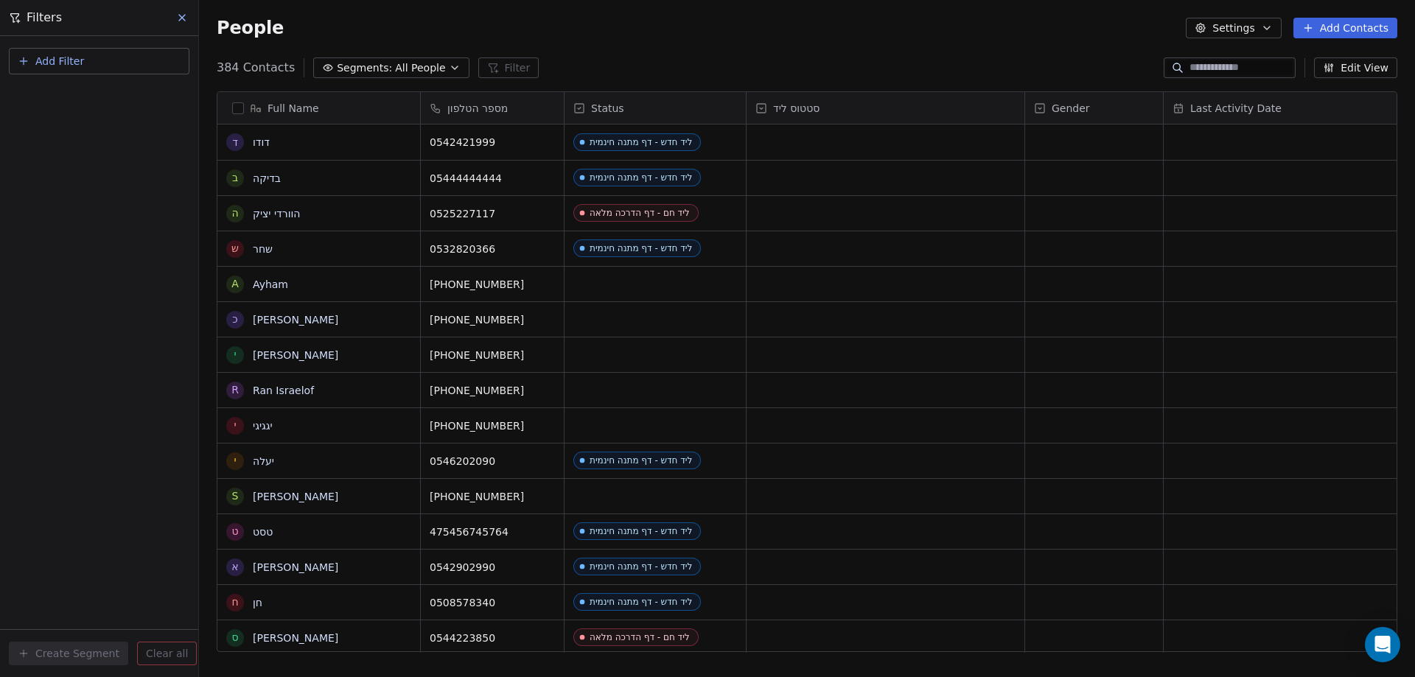
click at [80, 66] on span "Add Filter" at bounding box center [59, 61] width 49 height 15
click at [65, 97] on span "Contact properties" at bounding box center [72, 95] width 96 height 15
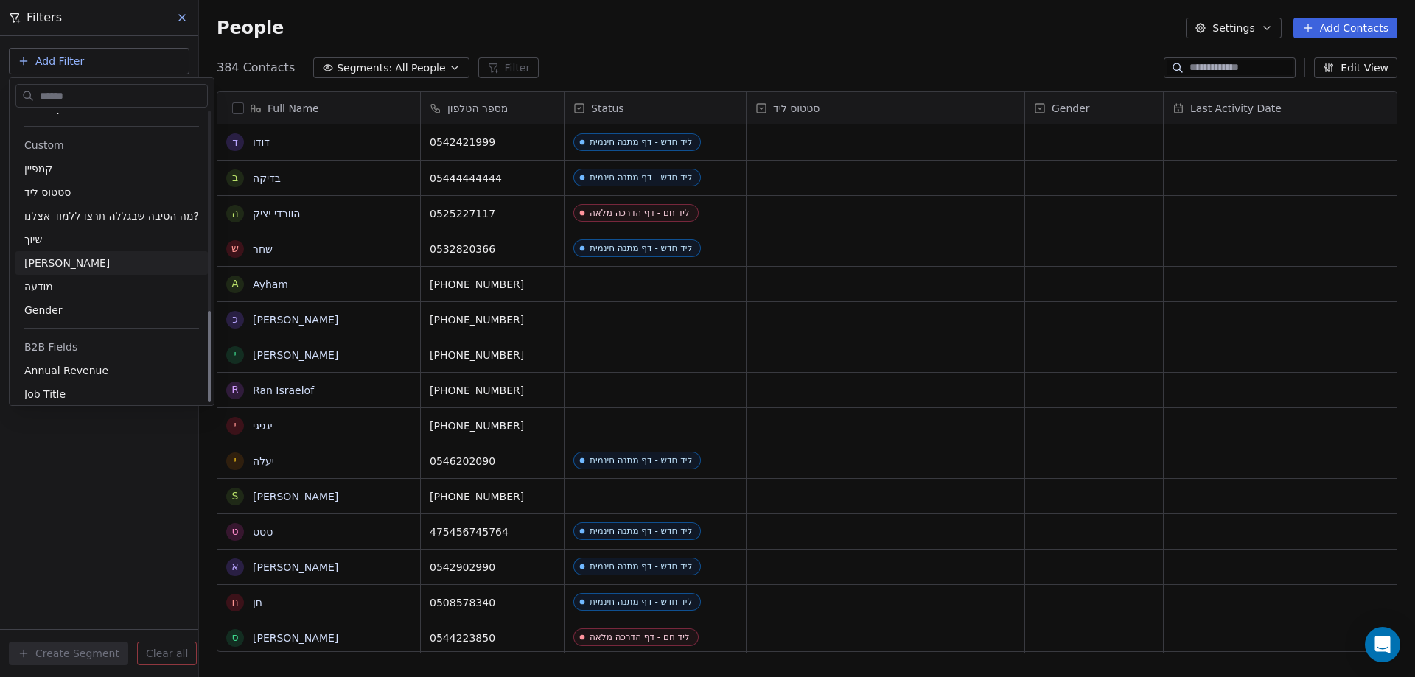
scroll to position [626, 0]
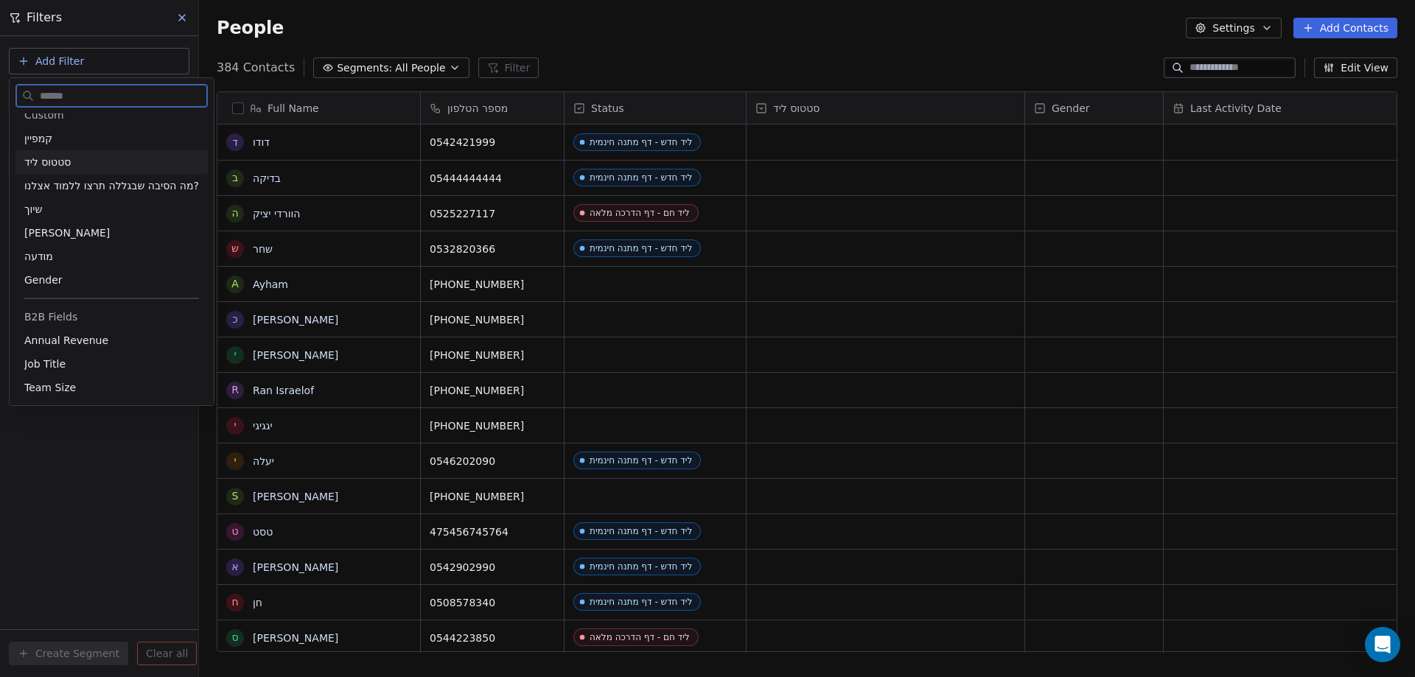
click at [46, 162] on span "סטטוס ליד" at bounding box center [47, 162] width 46 height 15
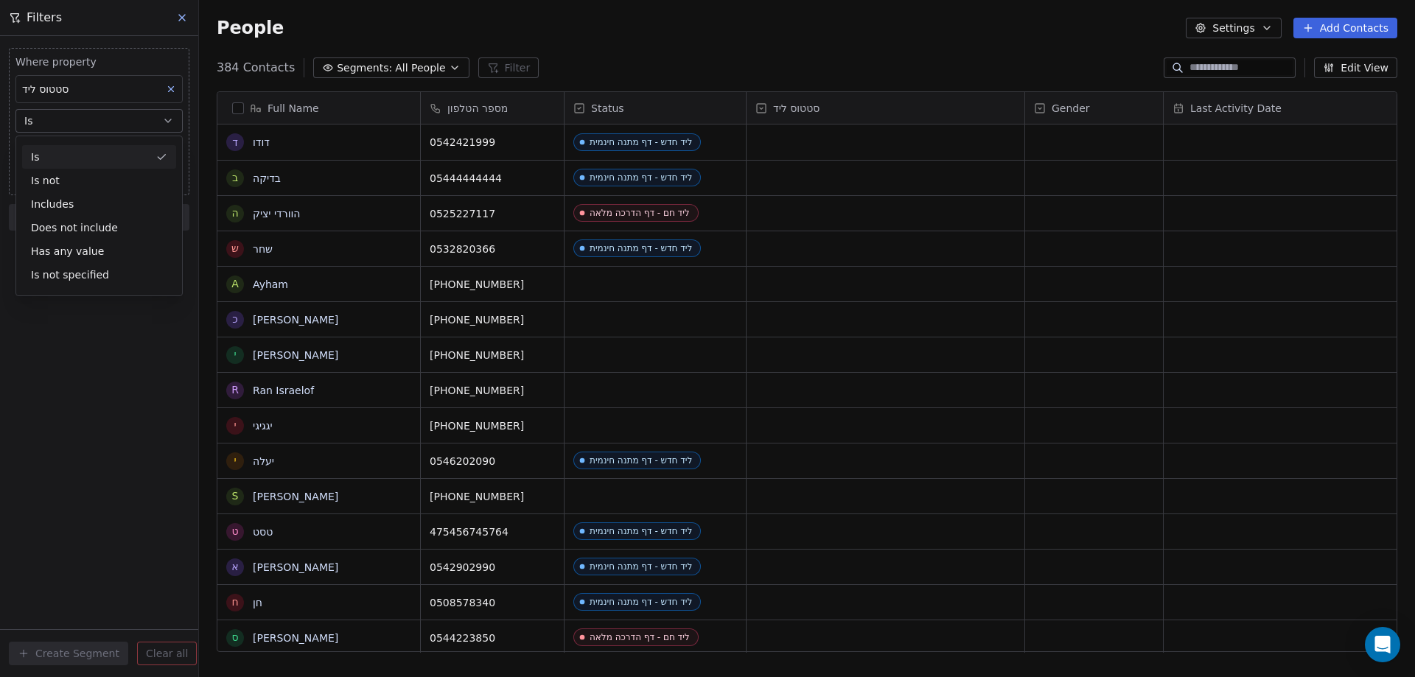
click at [93, 157] on div "Is" at bounding box center [99, 157] width 154 height 24
click at [73, 147] on body "noya com college Contacts People Marketing Workflows Campaigns Metrics & Events…" at bounding box center [707, 338] width 1415 height 677
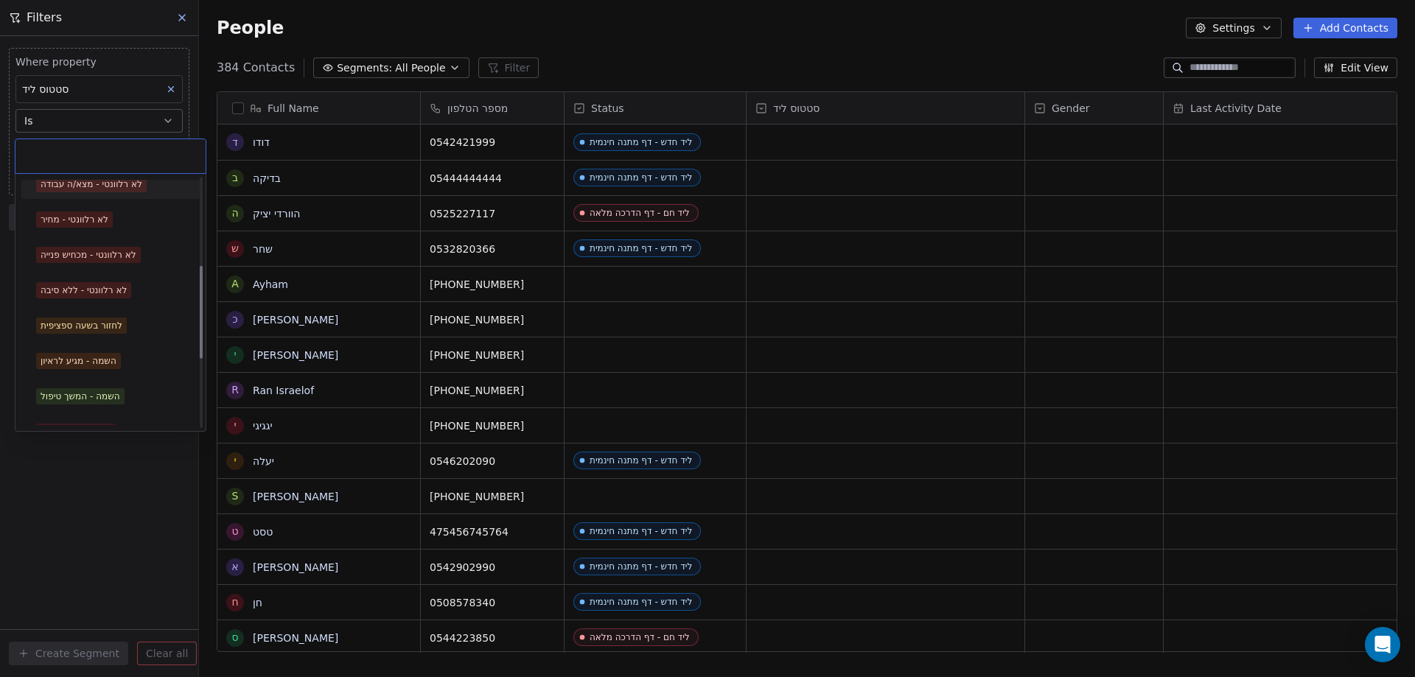
scroll to position [295, 0]
click at [96, 391] on div "השמה - המשך טיפול" at bounding box center [81, 394] width 80 height 13
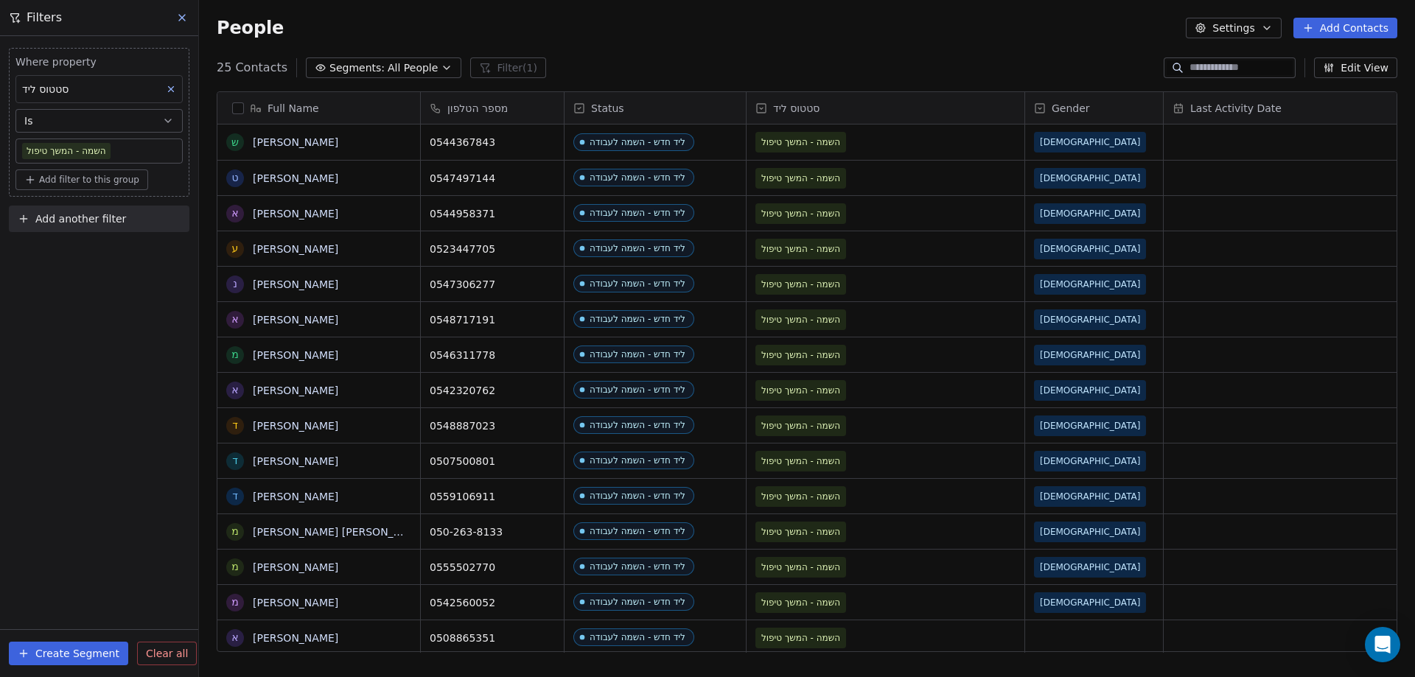
scroll to position [584, 1205]
click at [282, 250] on link "עזרא הבה" at bounding box center [295, 249] width 85 height 12
click at [283, 290] on link "נתנאל יחיאל" at bounding box center [295, 285] width 85 height 12
click at [282, 318] on link "אוריאל" at bounding box center [295, 320] width 85 height 12
click at [284, 357] on link "מנואל פרידמן" at bounding box center [295, 355] width 85 height 12
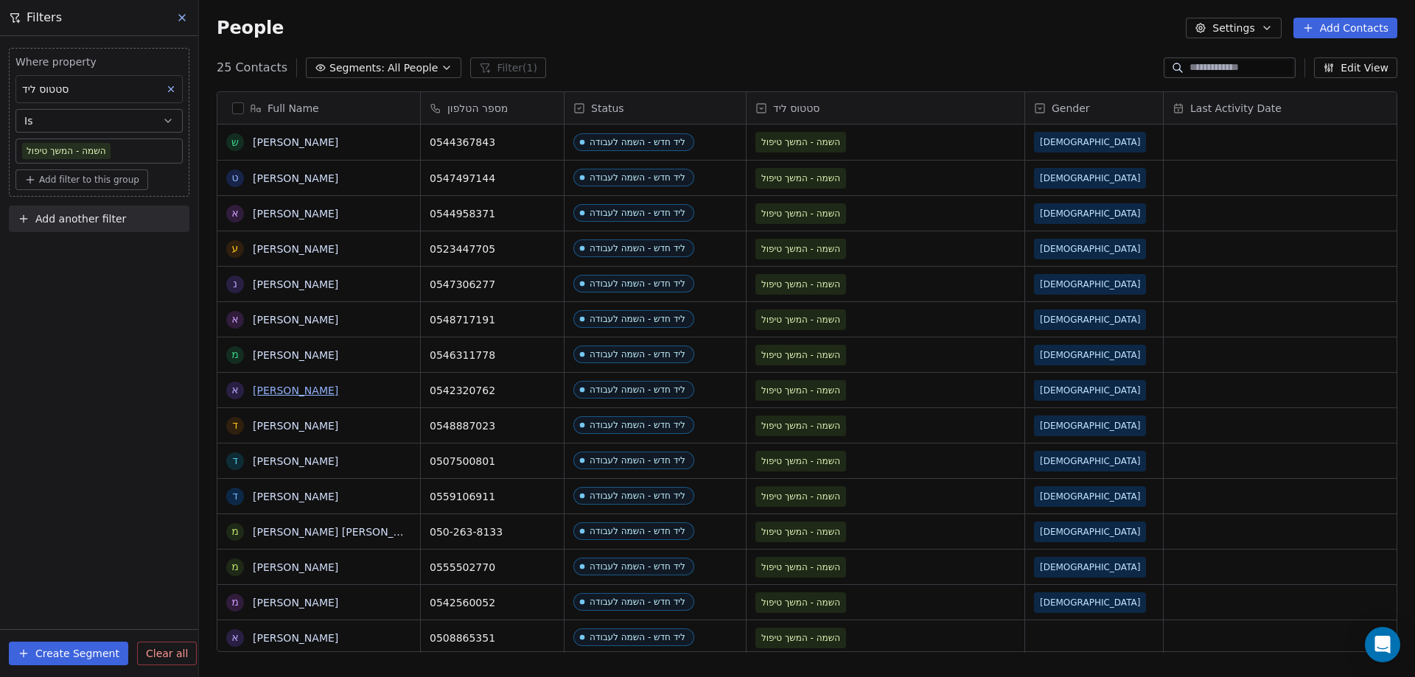
click at [268, 388] on link "ארד" at bounding box center [295, 391] width 85 height 12
click at [273, 427] on link "דורון סילם" at bounding box center [295, 426] width 85 height 12
click at [288, 461] on link "דוד סולימנוב" at bounding box center [295, 461] width 85 height 12
click at [270, 492] on link "דודו ששון" at bounding box center [295, 497] width 85 height 12
click at [299, 534] on link "משה יהודה בורוכוב" at bounding box center [340, 532] width 175 height 12
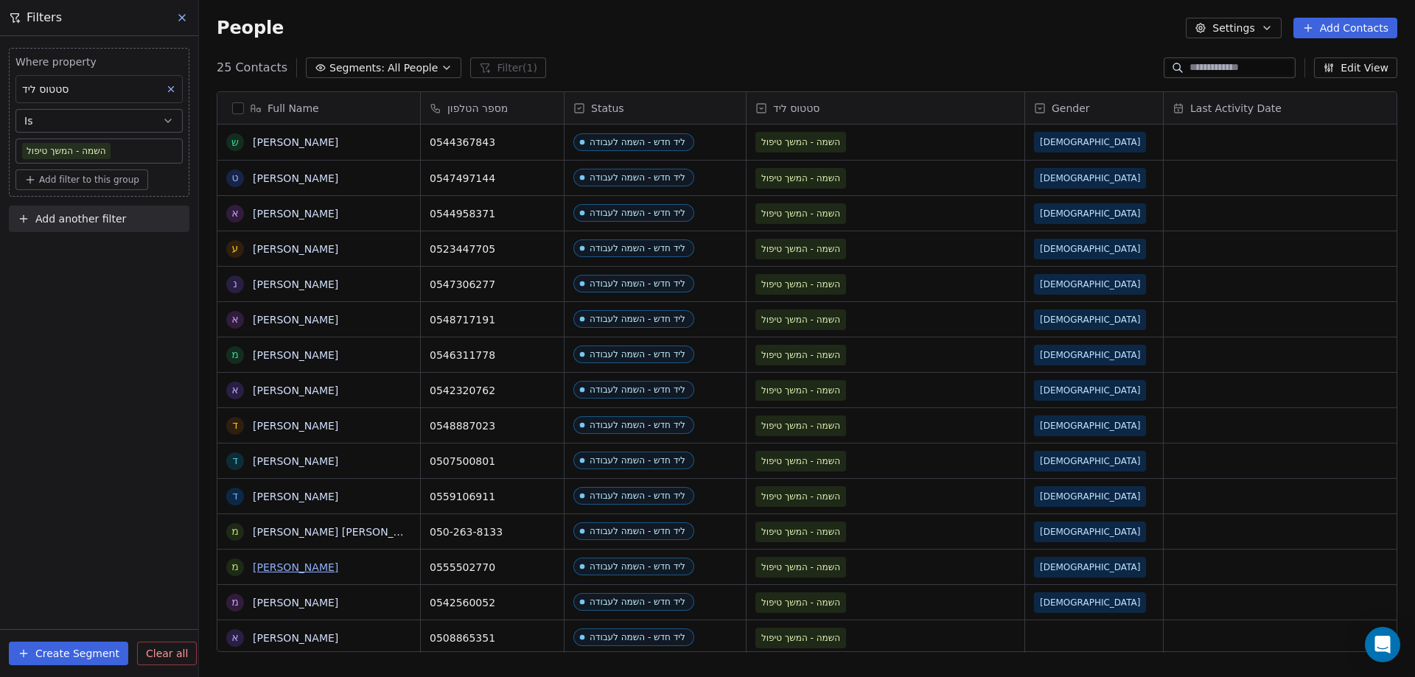
click at [282, 569] on link "מנדי פז" at bounding box center [295, 568] width 85 height 12
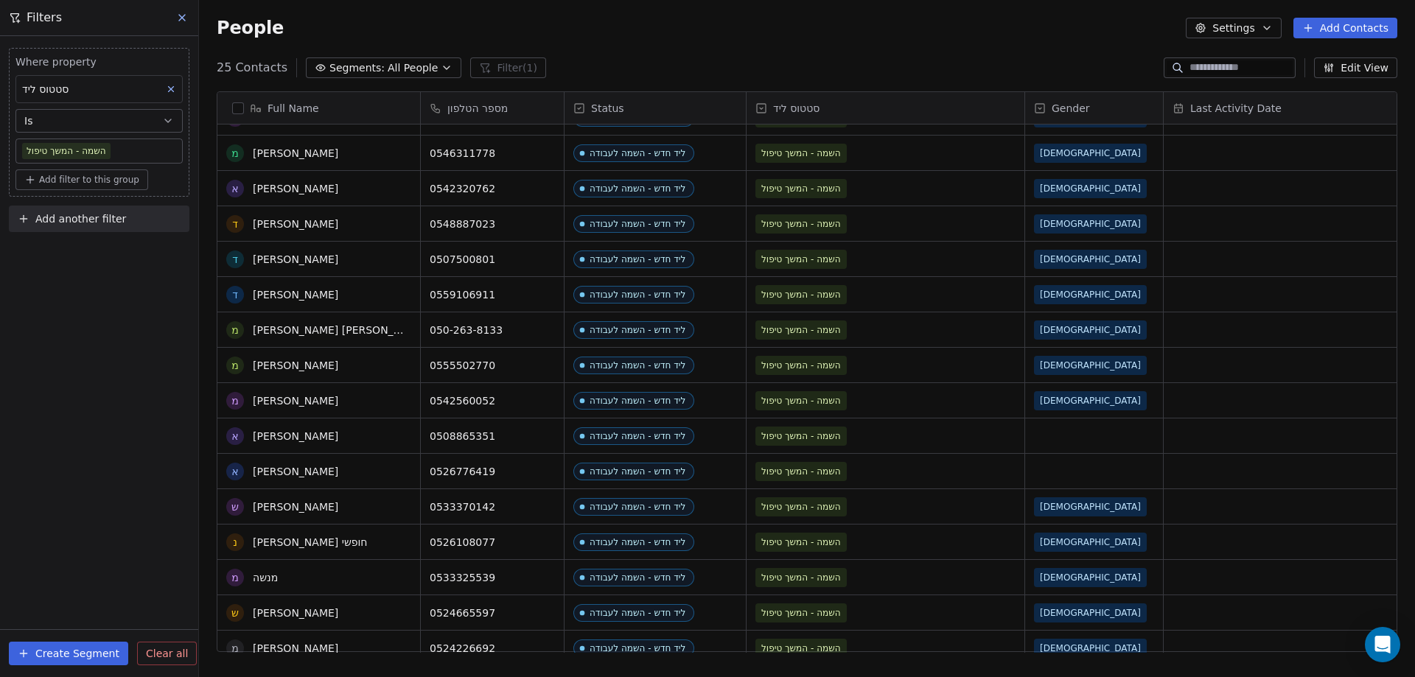
scroll to position [221, 0]
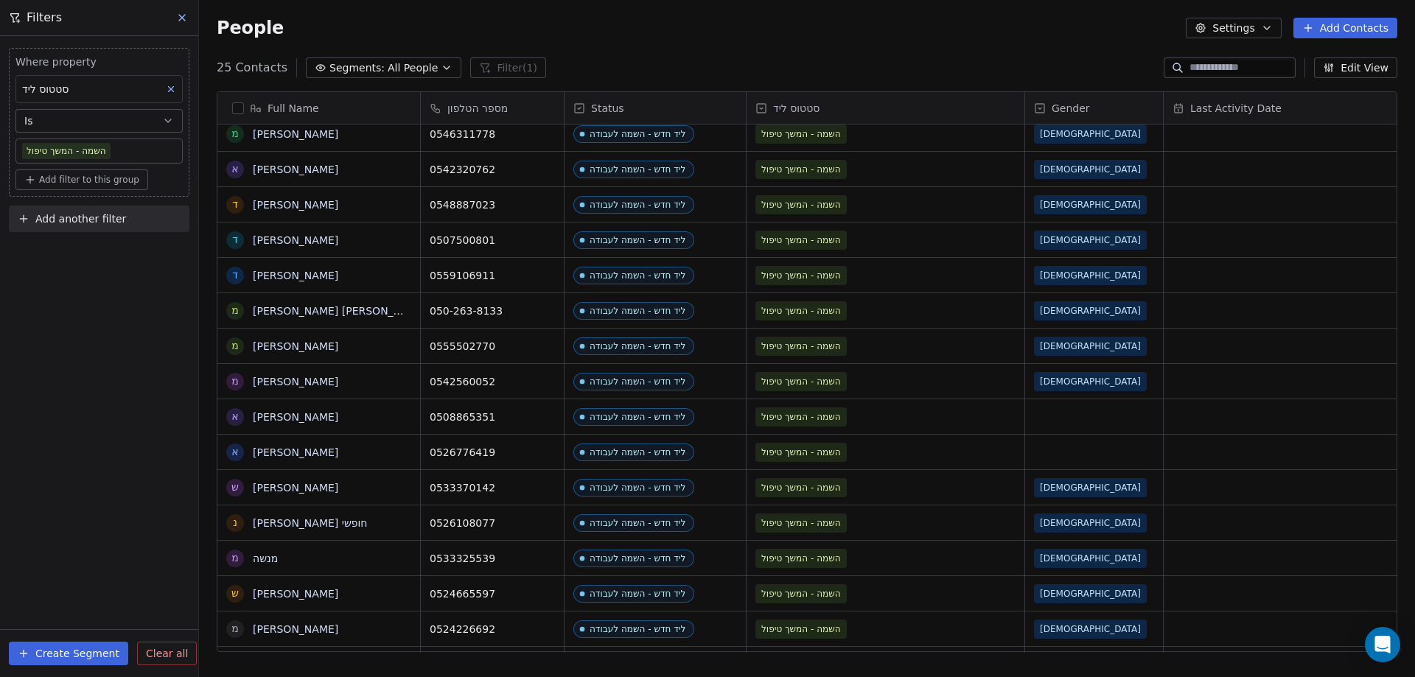
drag, startPoint x: 284, startPoint y: 380, endPoint x: 279, endPoint y: 405, distance: 25.6
click at [284, 380] on link "מתן יחזקאל" at bounding box center [295, 382] width 85 height 12
click at [276, 421] on link "אושר קידר" at bounding box center [295, 417] width 85 height 12
drag, startPoint x: 283, startPoint y: 457, endPoint x: 292, endPoint y: 497, distance: 41.5
click at [283, 458] on link "אריק גרישקן" at bounding box center [295, 453] width 85 height 12
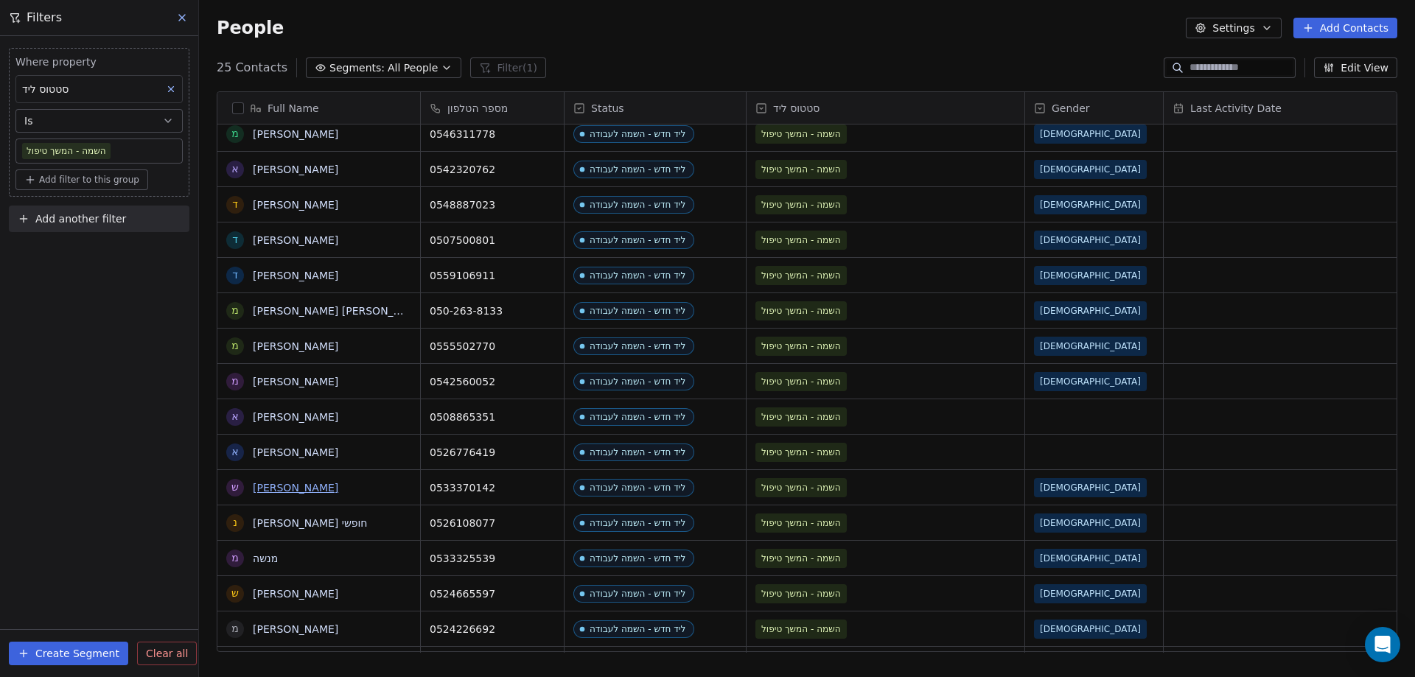
click at [290, 492] on link "שלומי מאיר" at bounding box center [295, 488] width 85 height 12
click at [287, 521] on link "ניב חופשי" at bounding box center [310, 523] width 115 height 12
click at [269, 564] on link "מנשה" at bounding box center [265, 559] width 25 height 12
click at [282, 598] on link "שמעון גולדשטיין" at bounding box center [295, 594] width 85 height 12
click at [287, 633] on link "מוחמד רפאעי" at bounding box center [295, 630] width 85 height 12
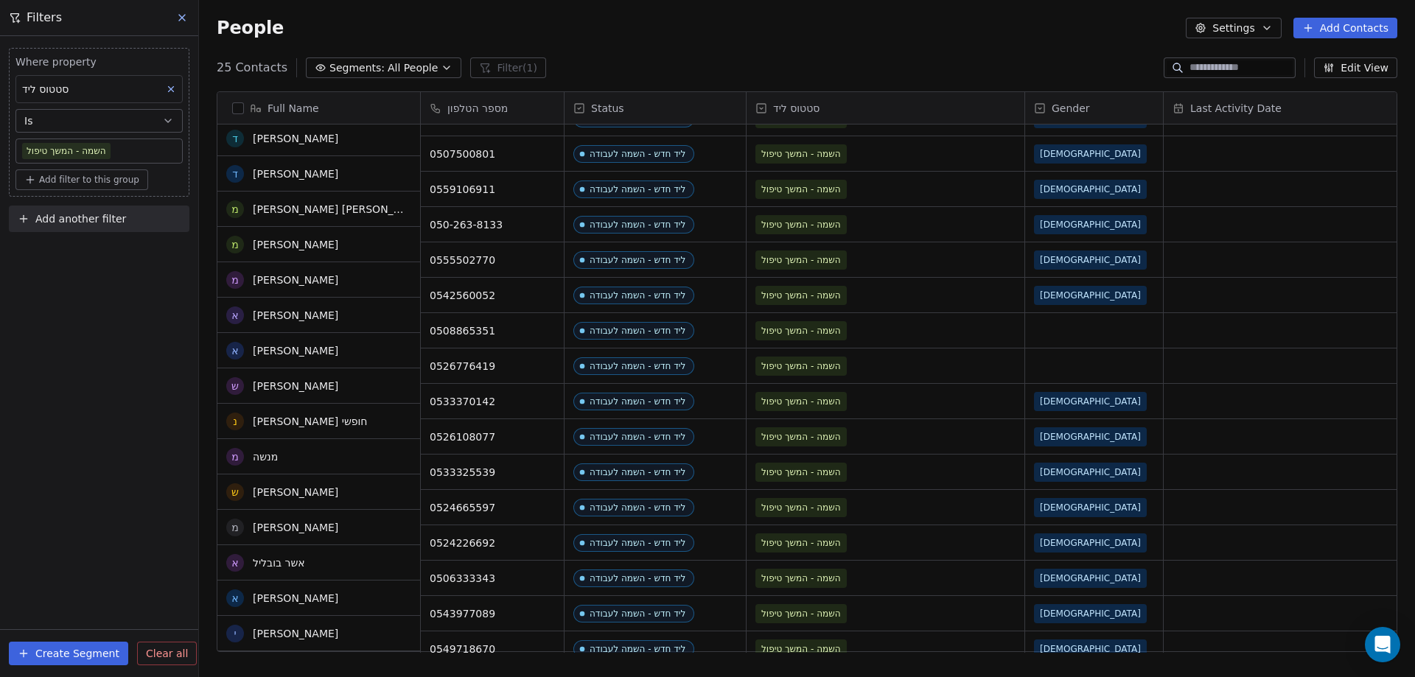
scroll to position [356, 0]
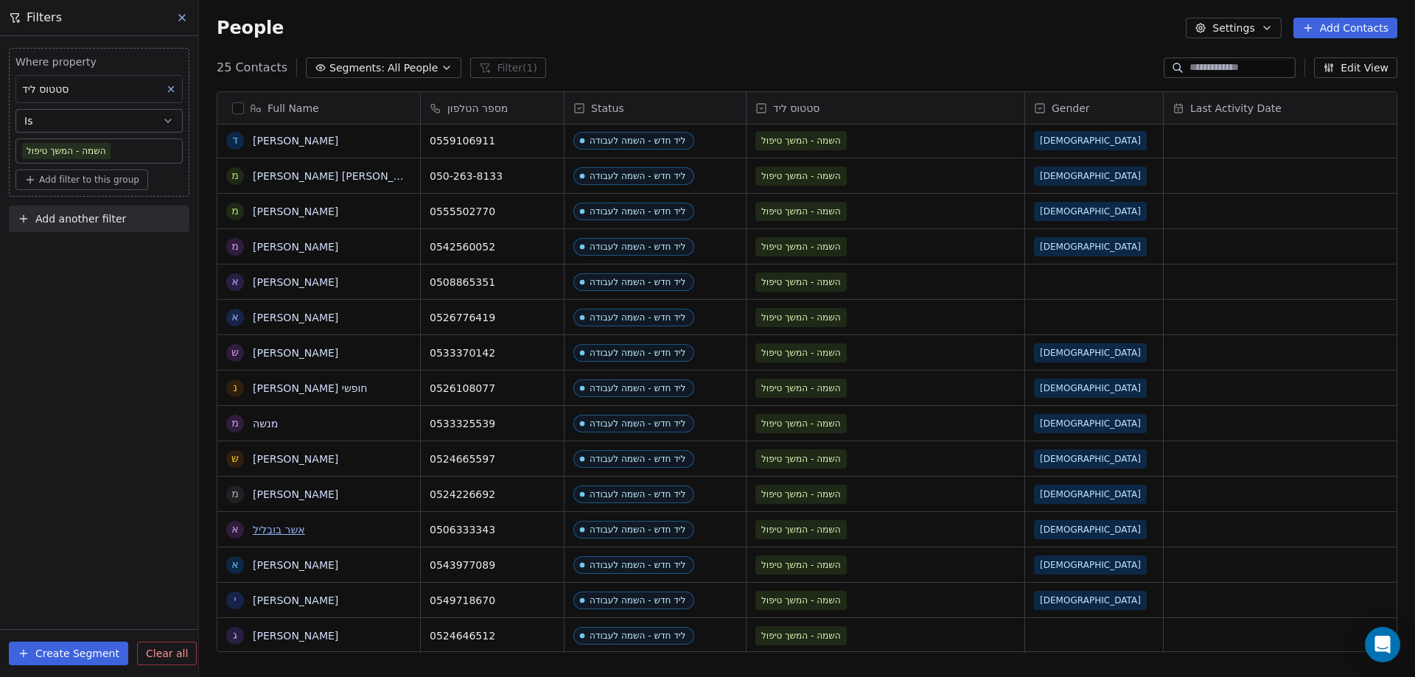
click at [282, 530] on link "אשר בובליל" at bounding box center [279, 530] width 52 height 12
click at [296, 566] on link "אהוד גבריאלוב" at bounding box center [295, 565] width 85 height 12
click at [293, 607] on link "יובל פייסבוק" at bounding box center [295, 601] width 85 height 12
click at [300, 637] on link "[PERSON_NAME]" at bounding box center [295, 636] width 85 height 12
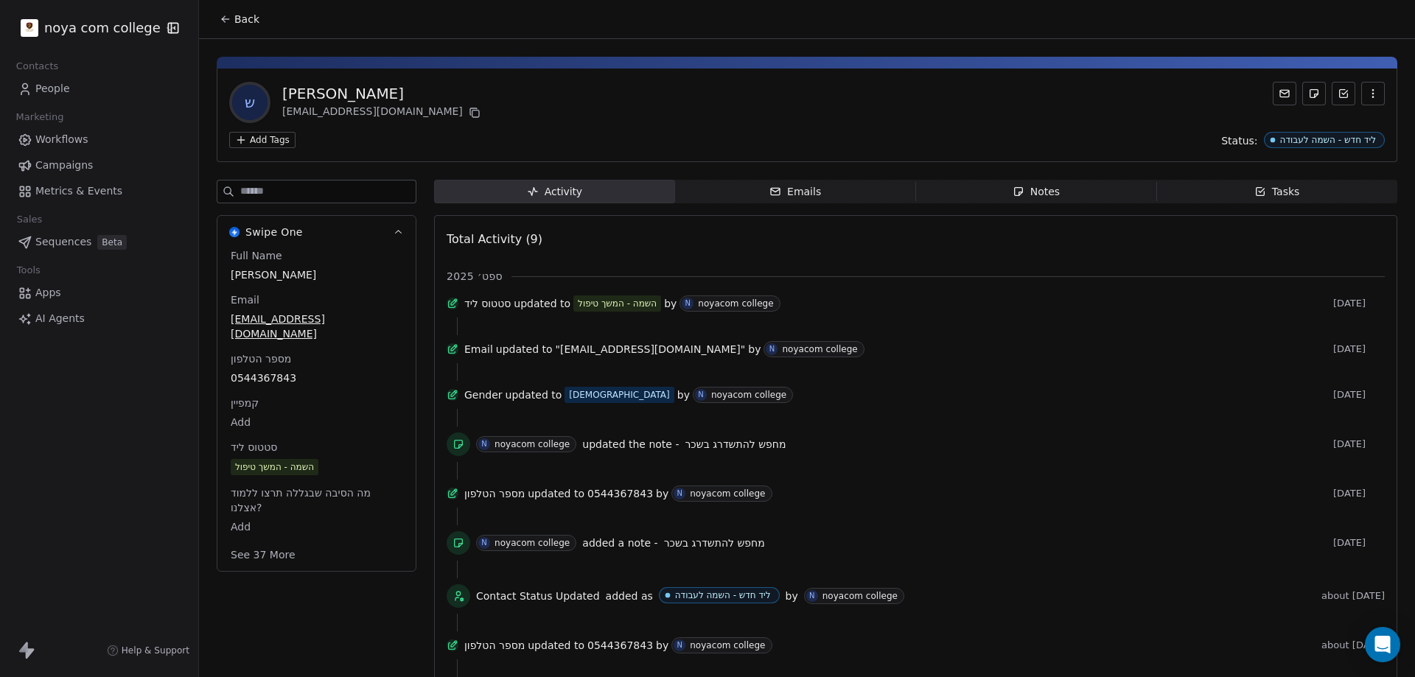
click at [1056, 192] on span "Notes Notes" at bounding box center [1036, 192] width 241 height 24
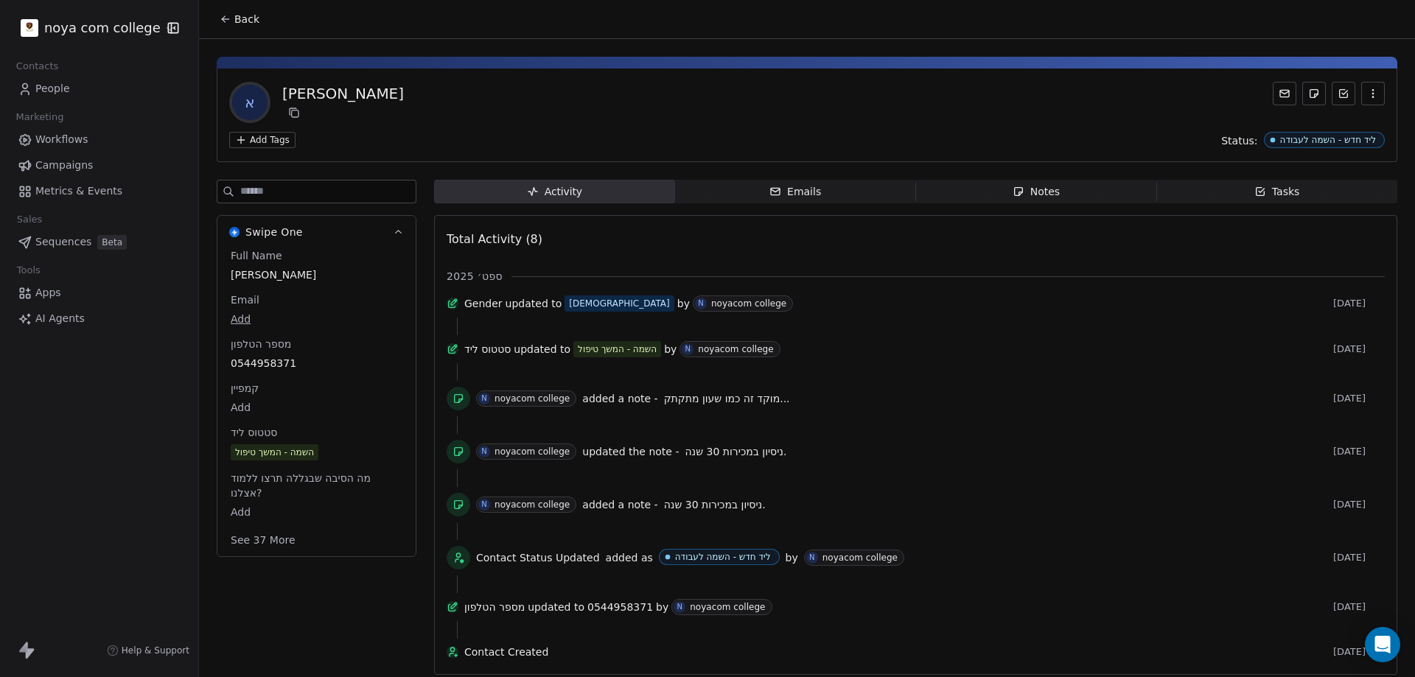
click at [1014, 188] on icon "button" at bounding box center [1018, 192] width 8 height 8
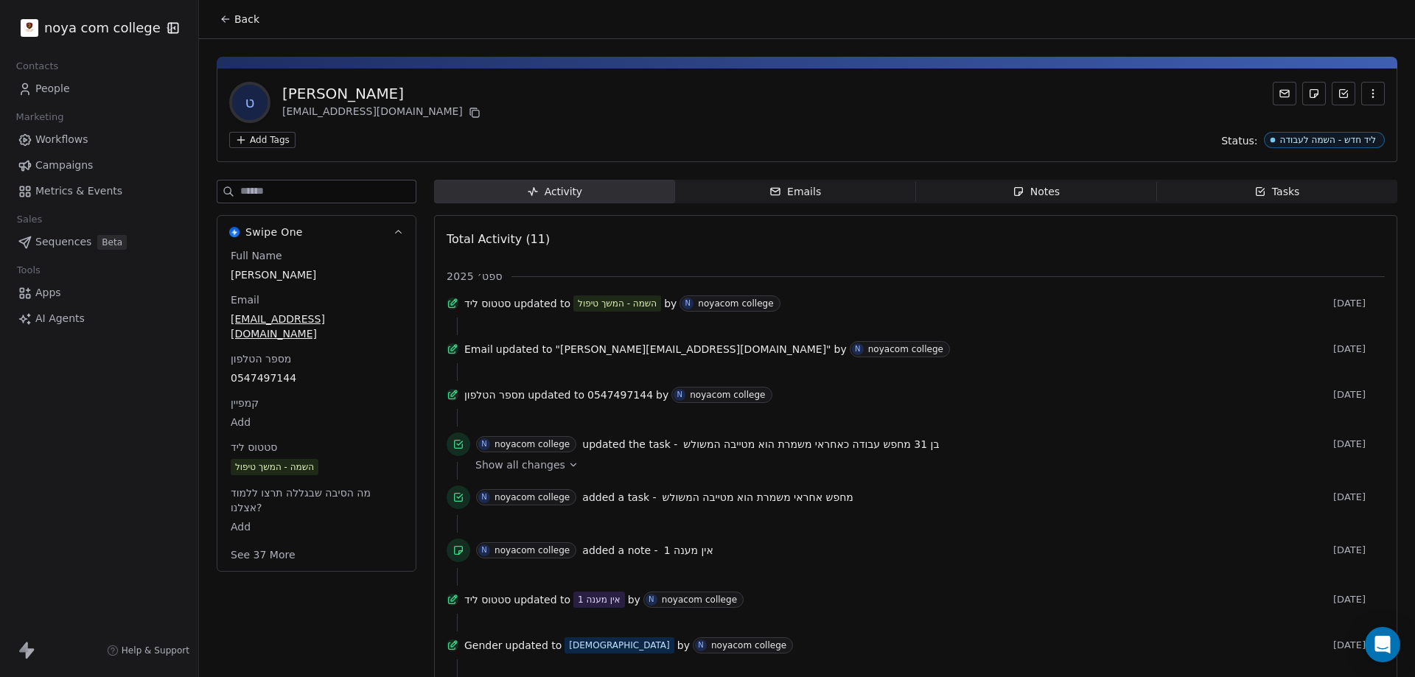
click at [1063, 189] on span "Notes Notes" at bounding box center [1036, 192] width 241 height 24
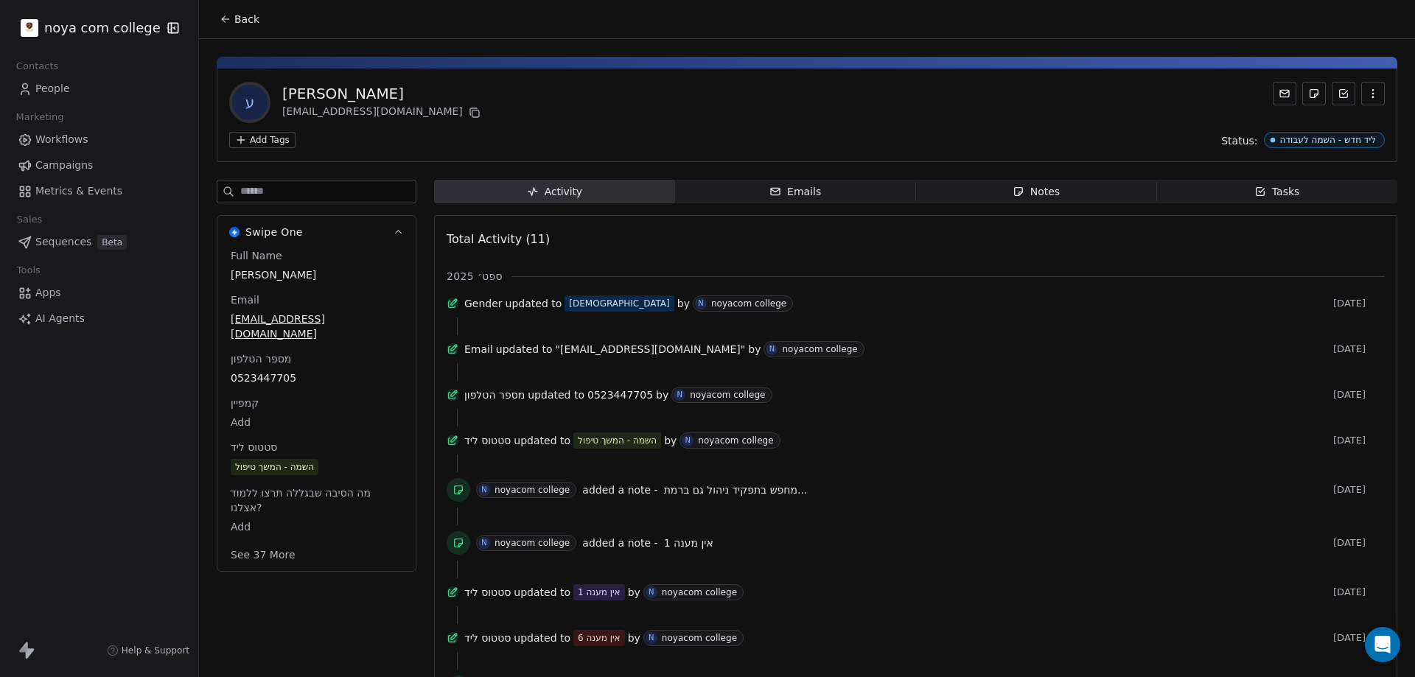
click at [1064, 192] on span "Notes Notes" at bounding box center [1036, 192] width 241 height 24
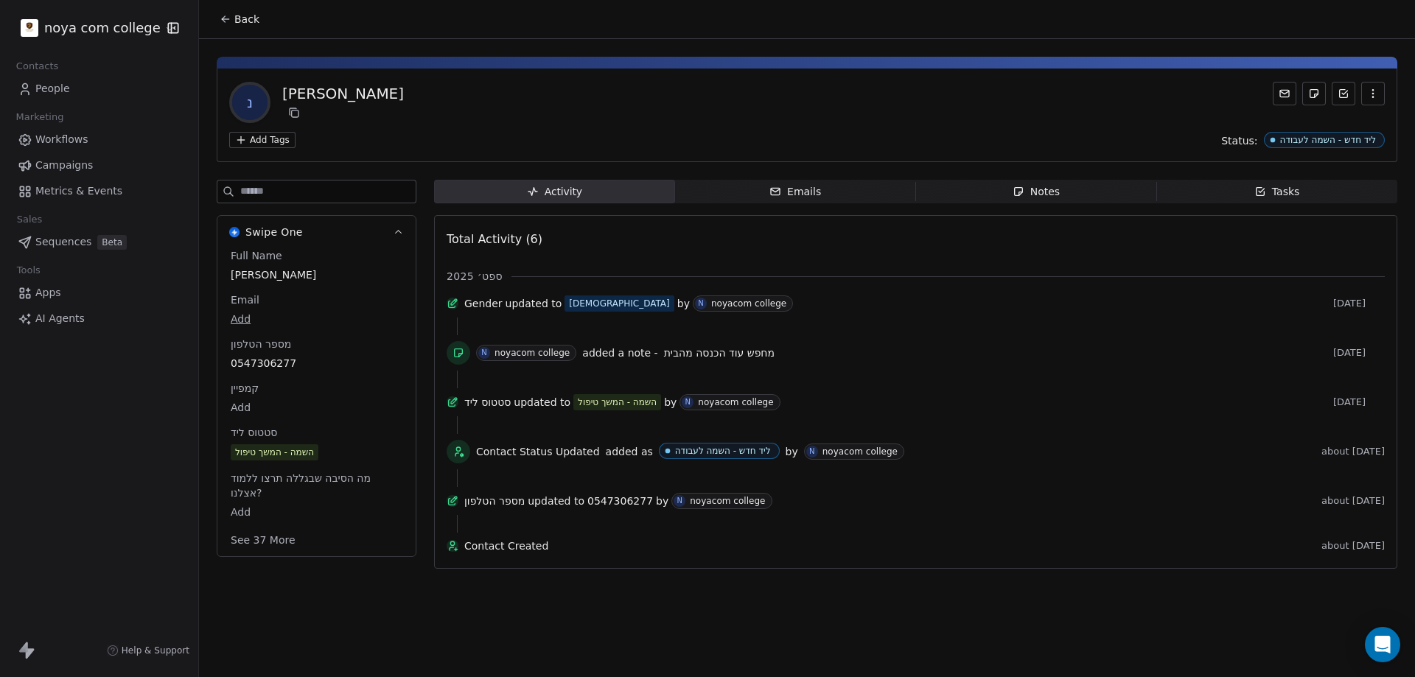
click at [1102, 189] on span "Notes Notes" at bounding box center [1036, 192] width 241 height 24
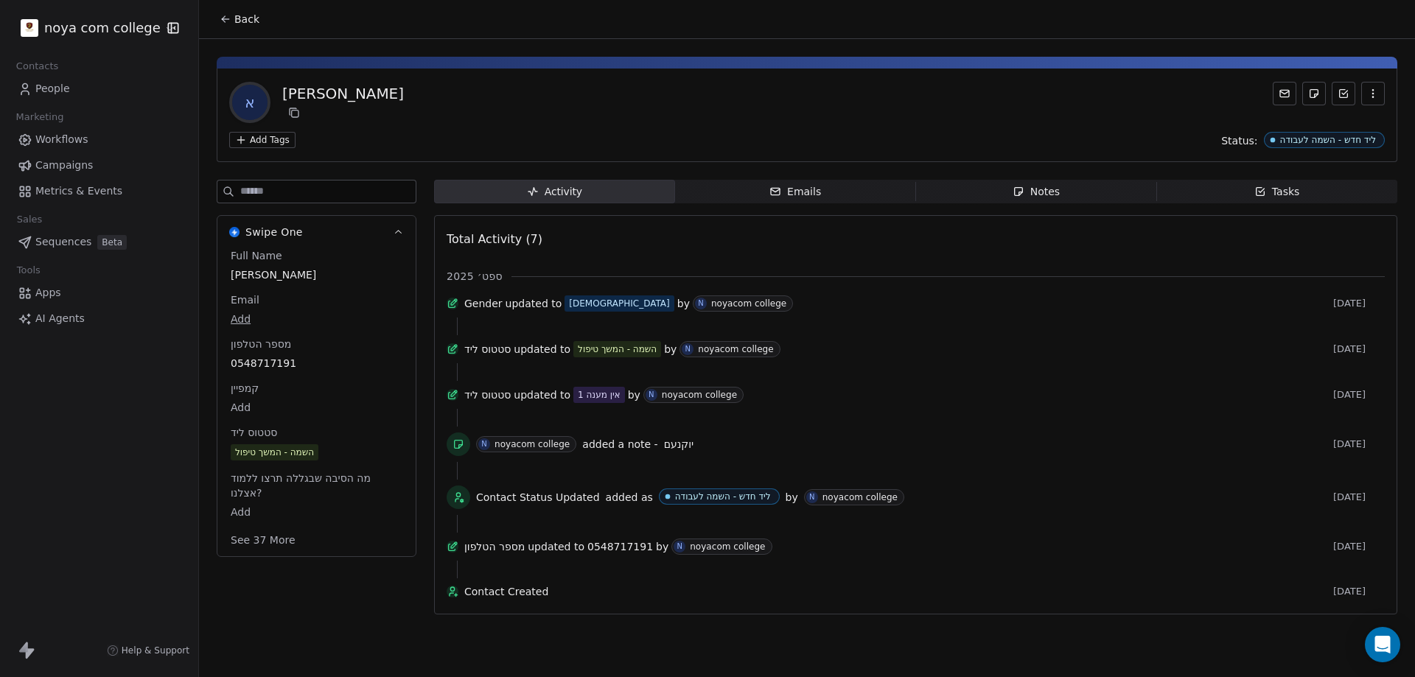
click at [1080, 186] on span "Notes Notes" at bounding box center [1036, 192] width 241 height 24
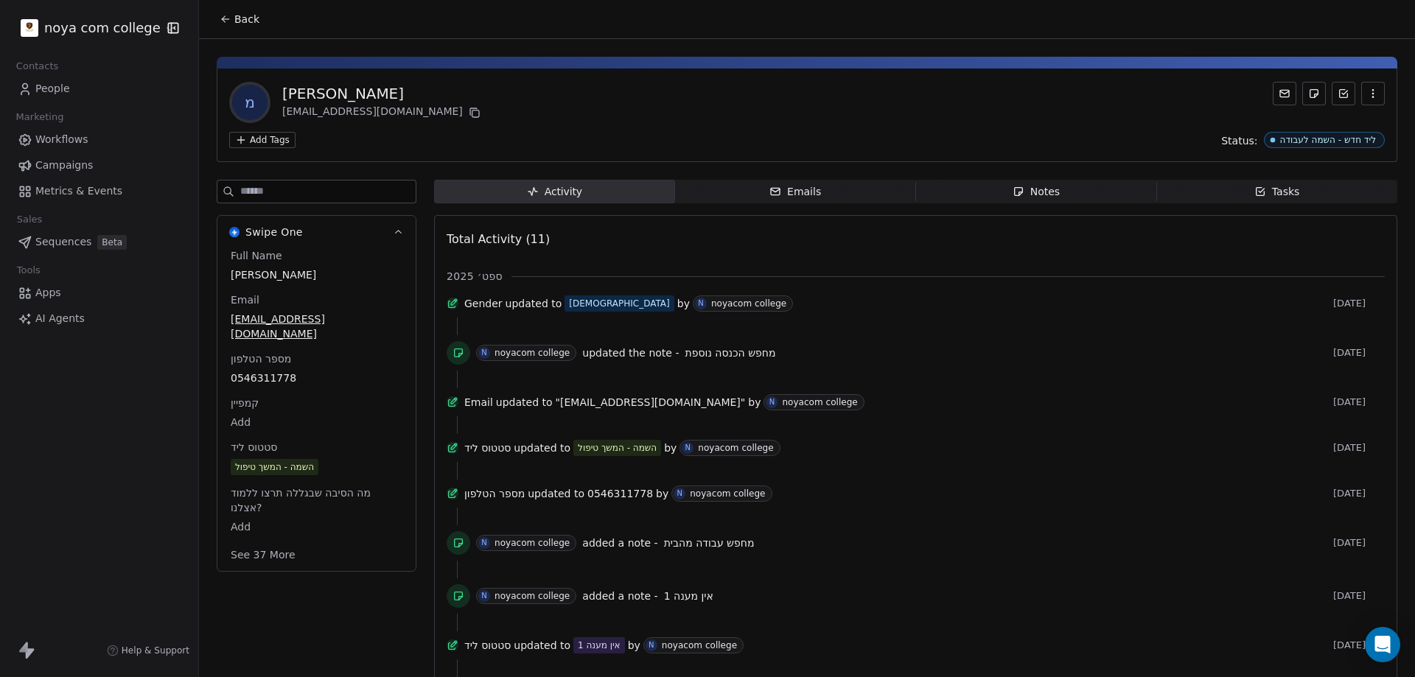
click at [1032, 194] on div "Notes" at bounding box center [1036, 191] width 47 height 15
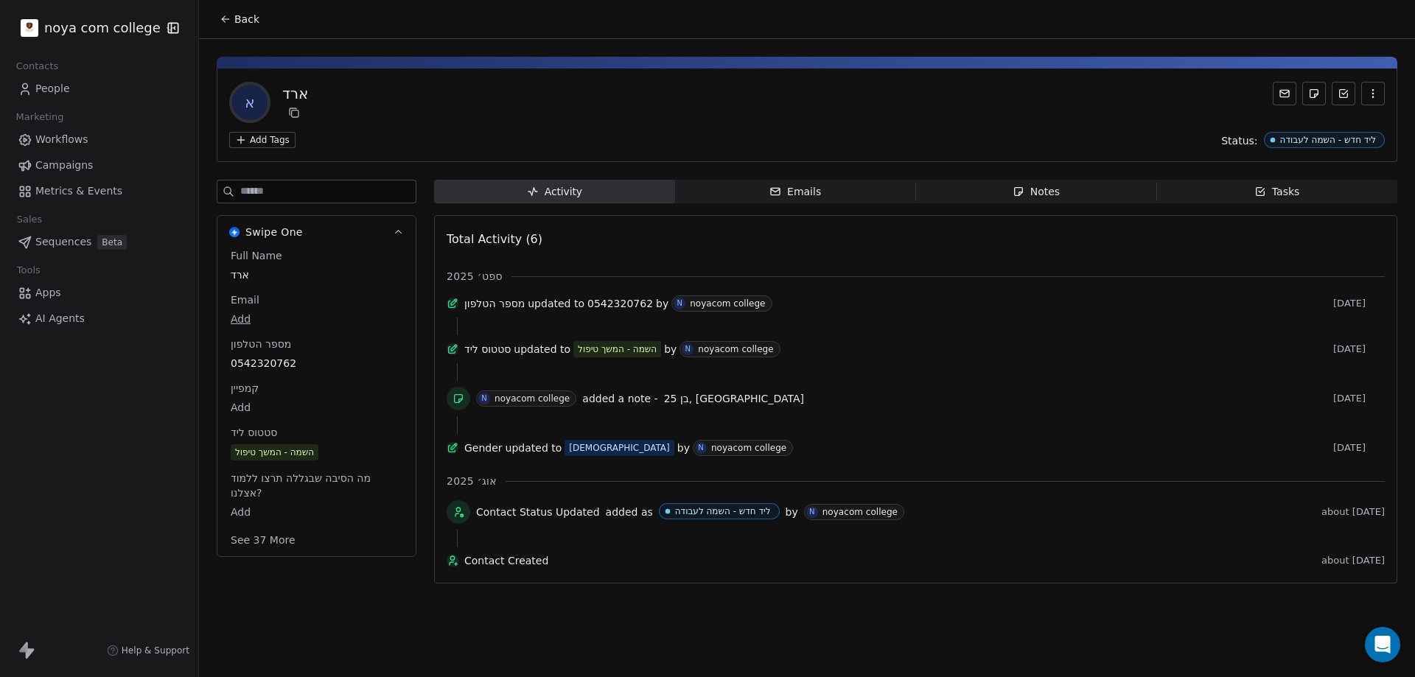
click at [1050, 191] on div "Notes" at bounding box center [1036, 191] width 47 height 15
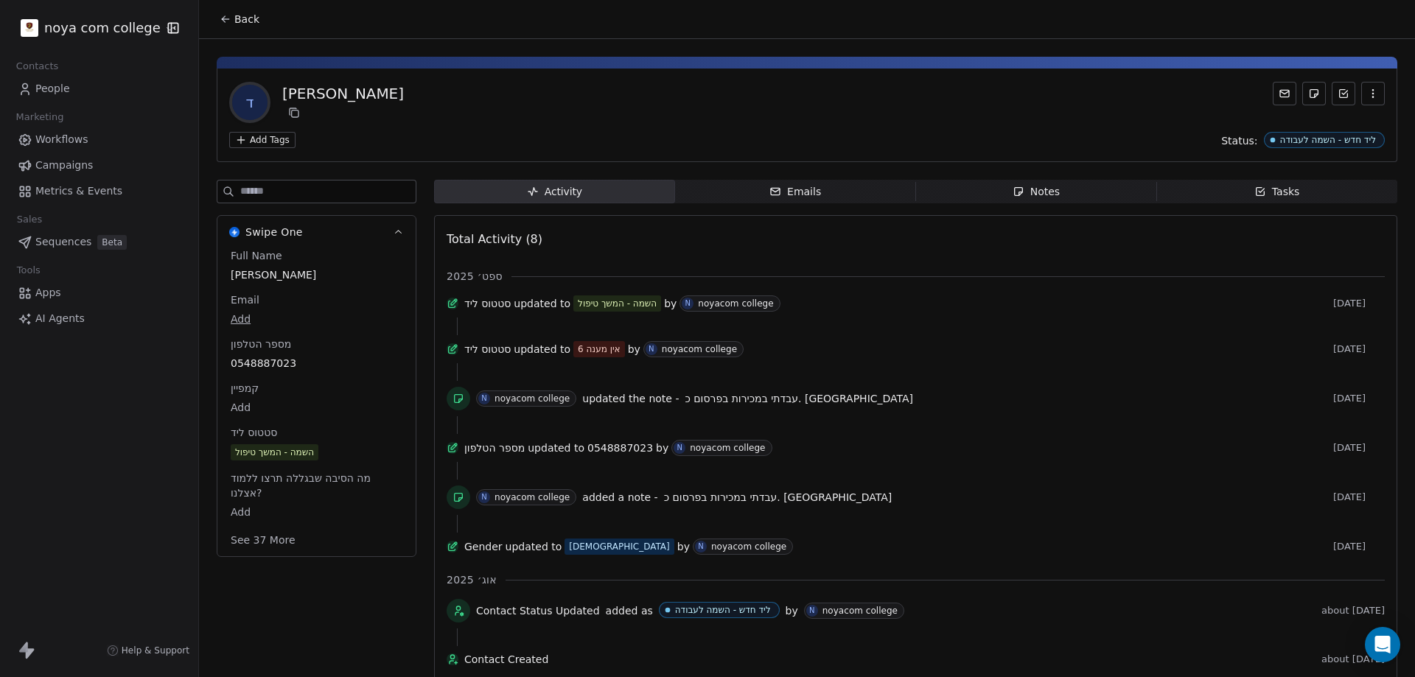
click at [1041, 193] on div "Notes" at bounding box center [1036, 191] width 47 height 15
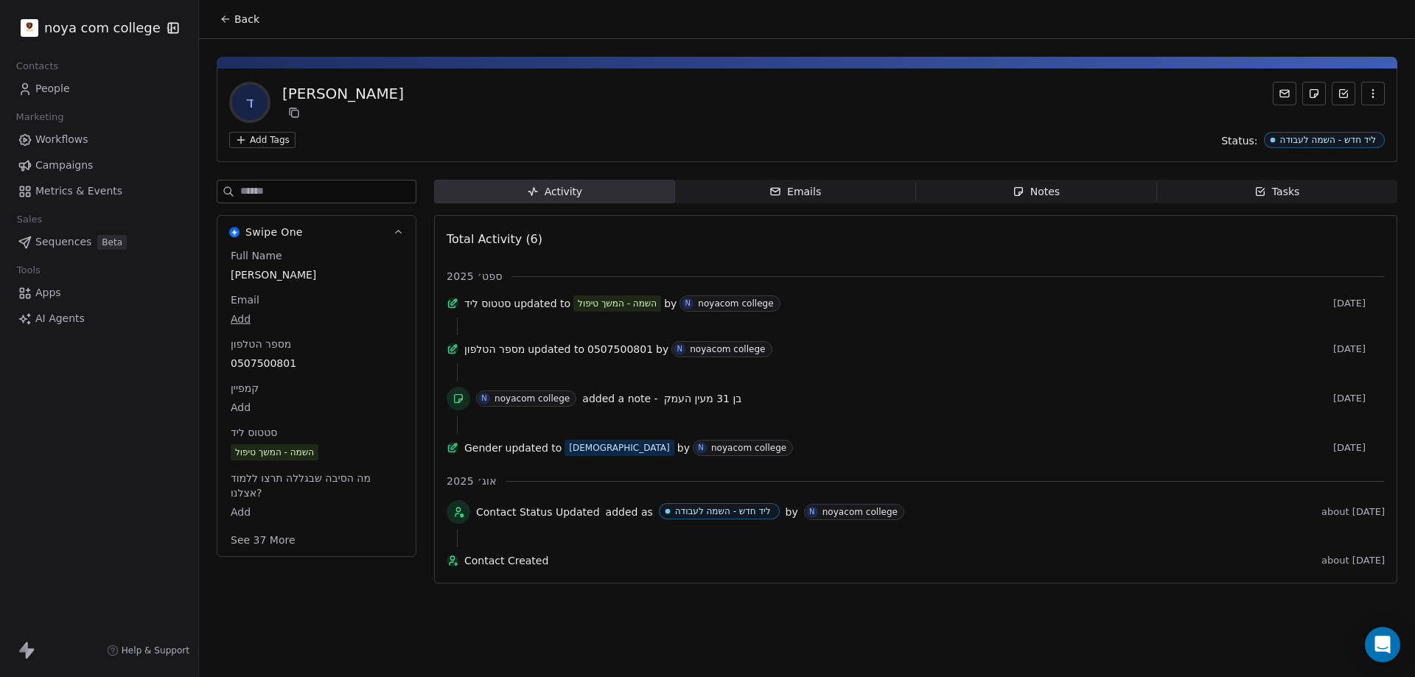
click at [1083, 195] on span "Notes Notes" at bounding box center [1036, 192] width 241 height 24
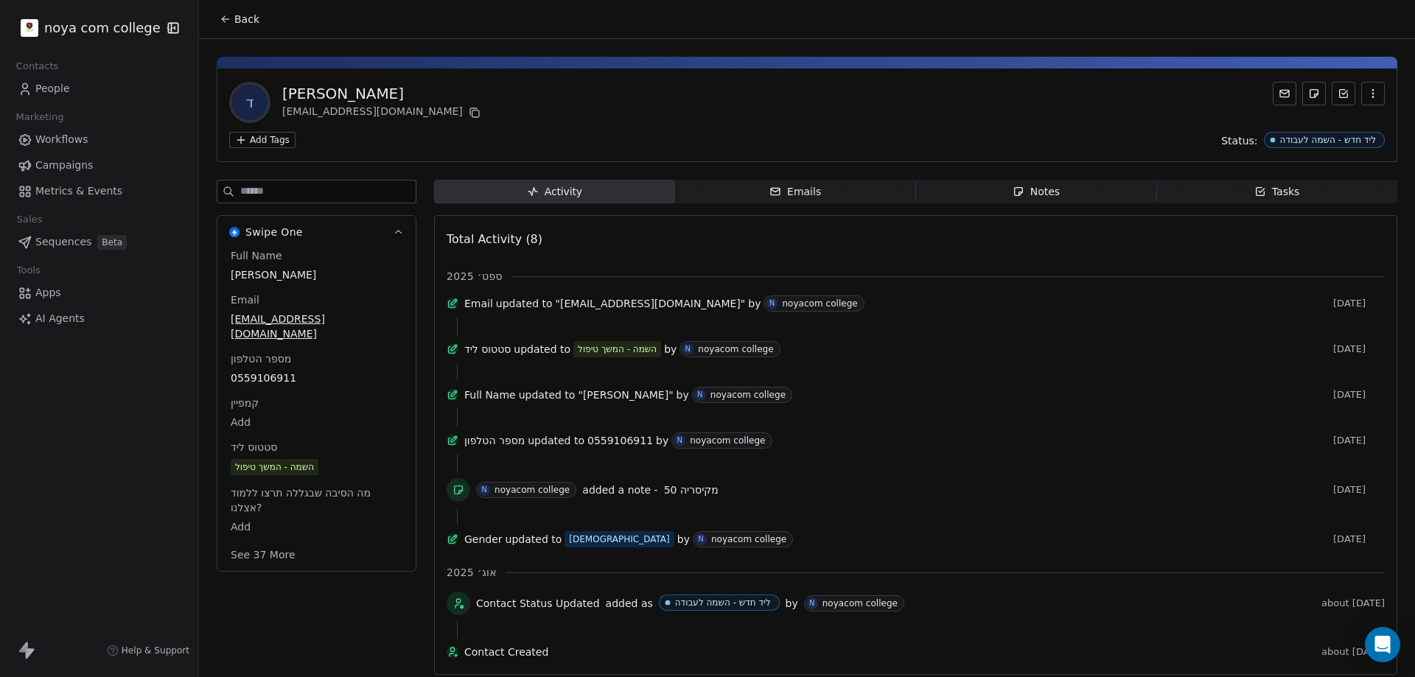
click at [1027, 198] on div "Notes" at bounding box center [1036, 191] width 47 height 15
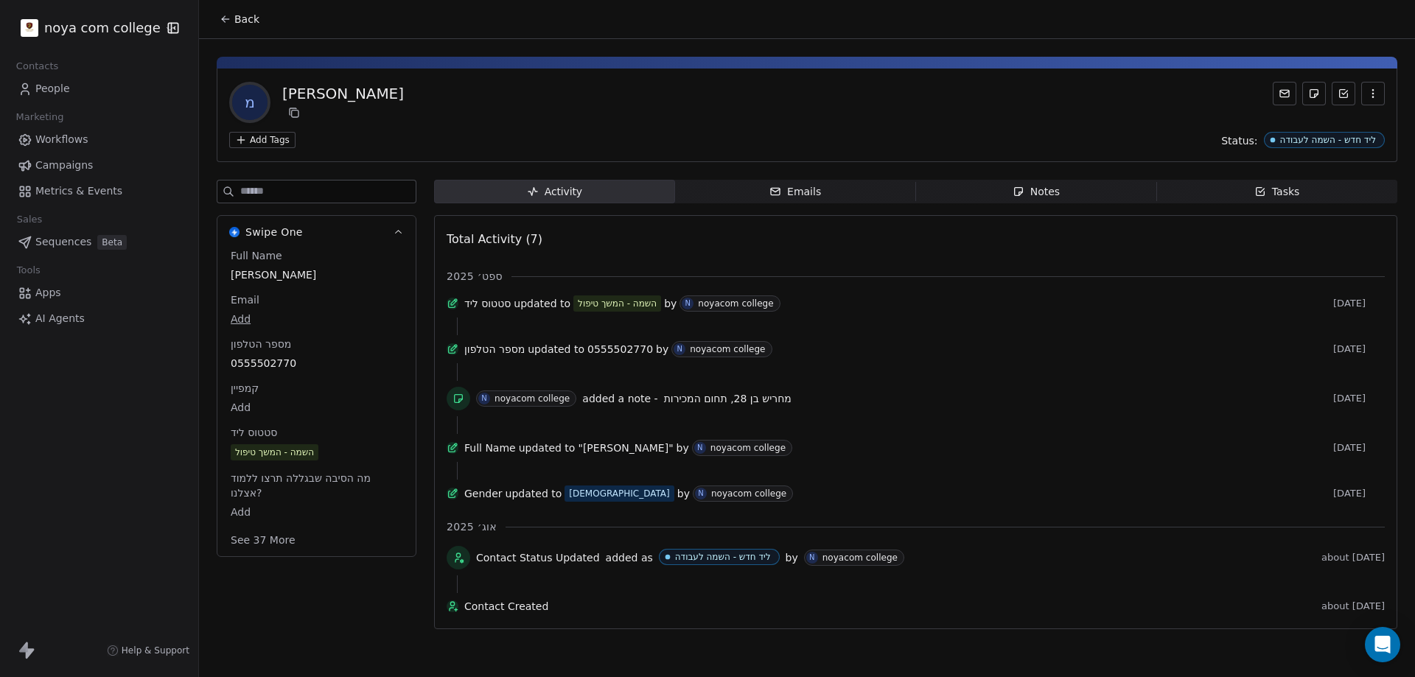
click at [1066, 186] on span "Notes Notes" at bounding box center [1036, 192] width 241 height 24
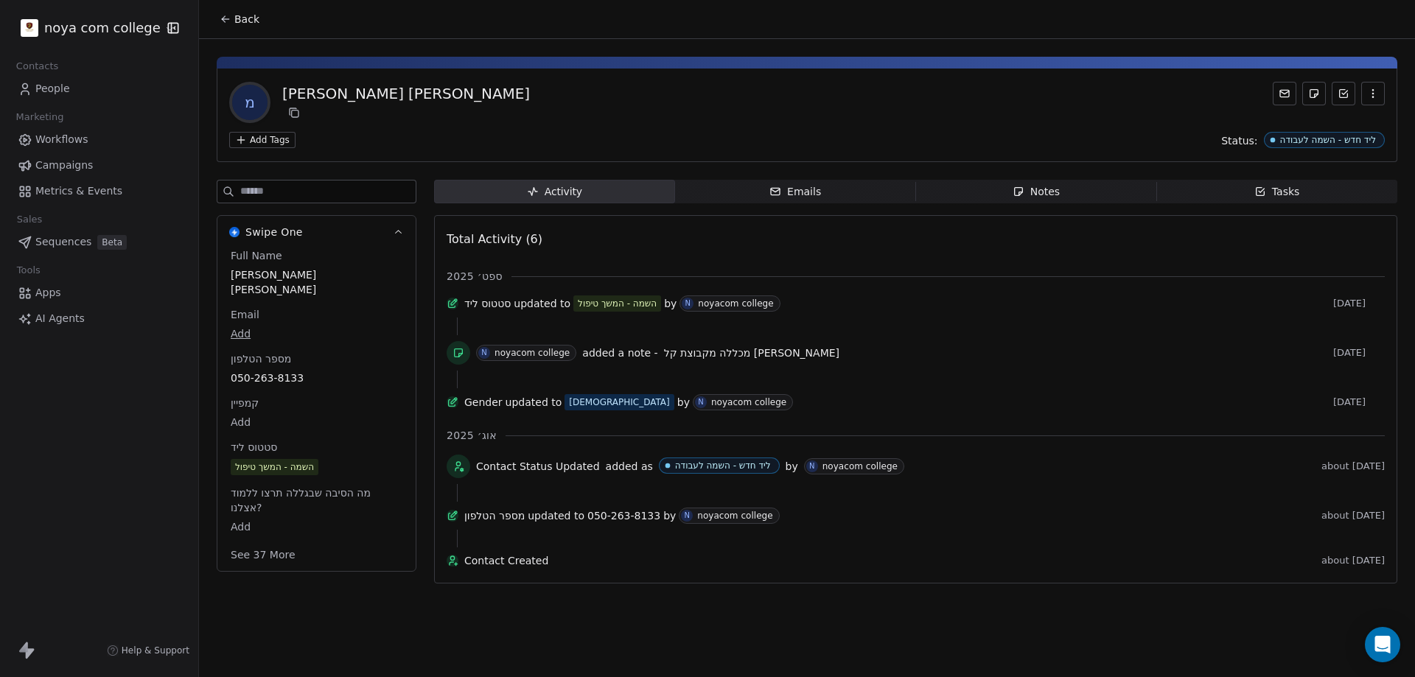
click at [1061, 192] on span "Notes Notes" at bounding box center [1036, 192] width 241 height 24
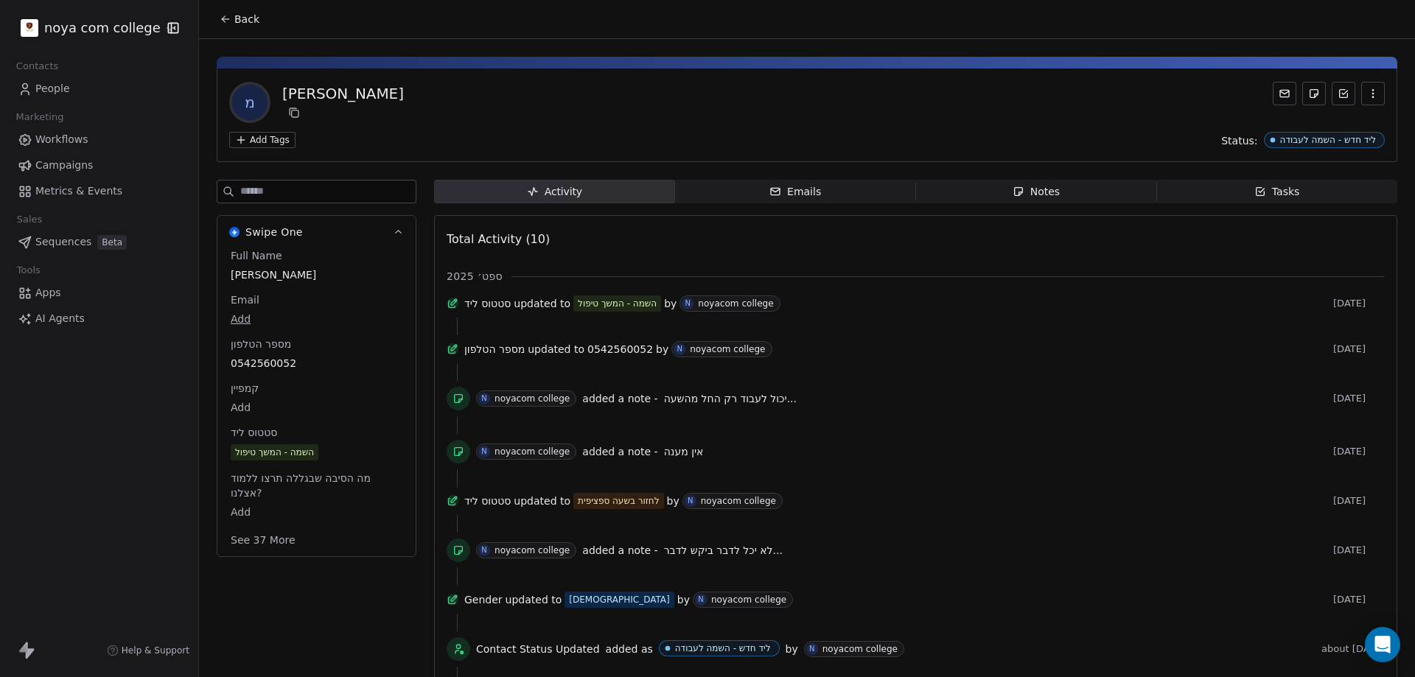
click at [1029, 189] on div "Notes" at bounding box center [1036, 191] width 47 height 15
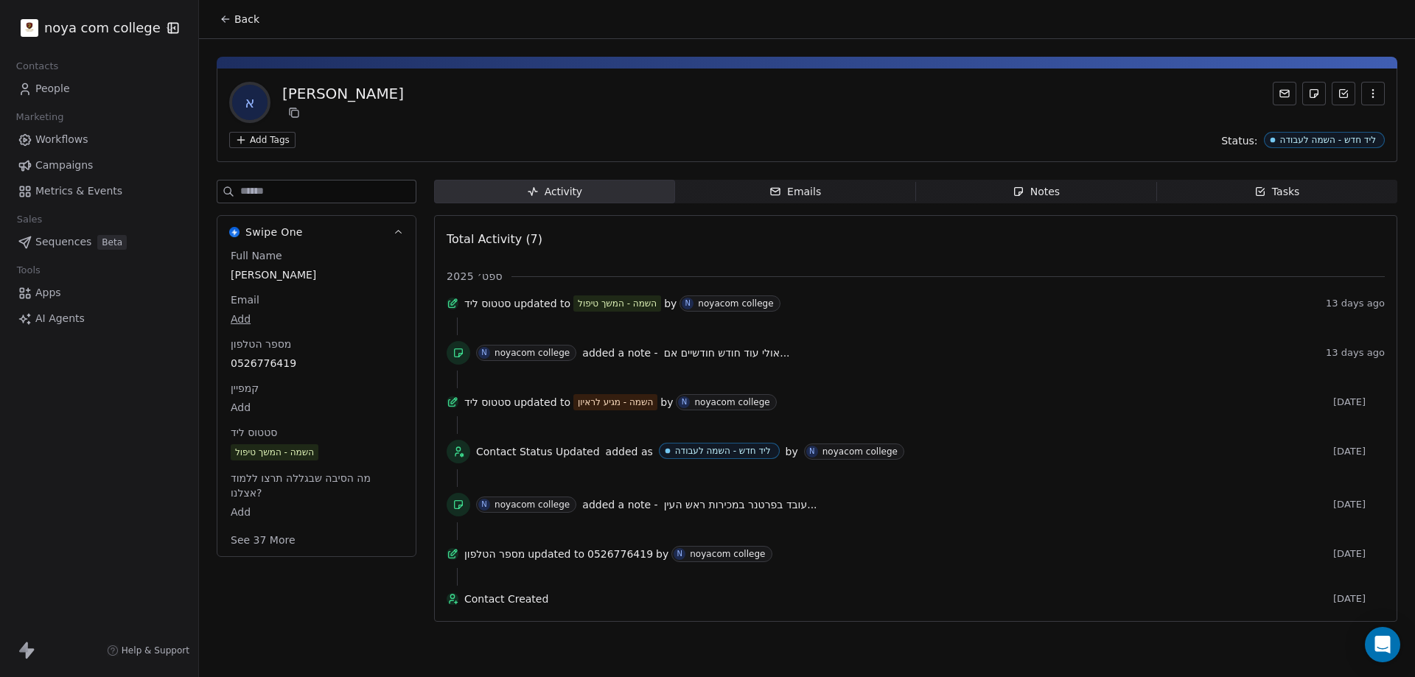
click at [1056, 185] on div "Notes" at bounding box center [1036, 191] width 47 height 15
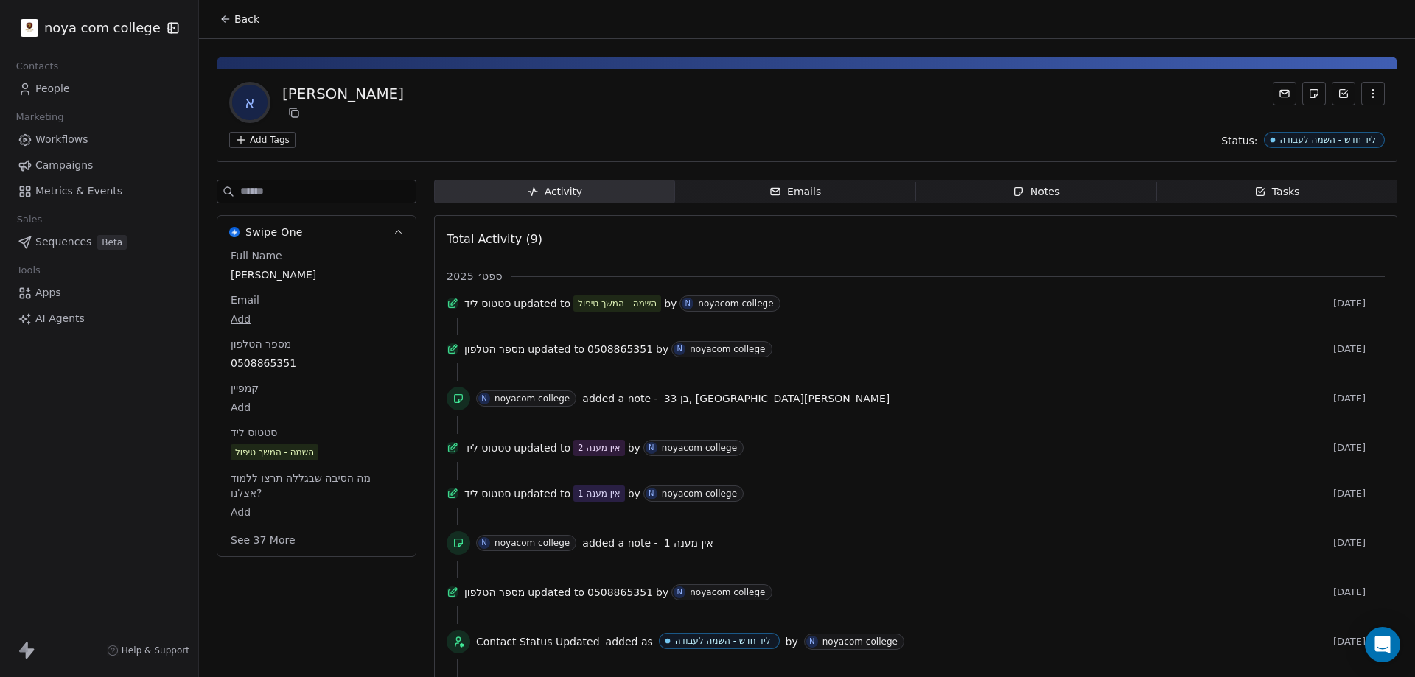
click at [1062, 184] on span "Notes Notes" at bounding box center [1036, 192] width 241 height 24
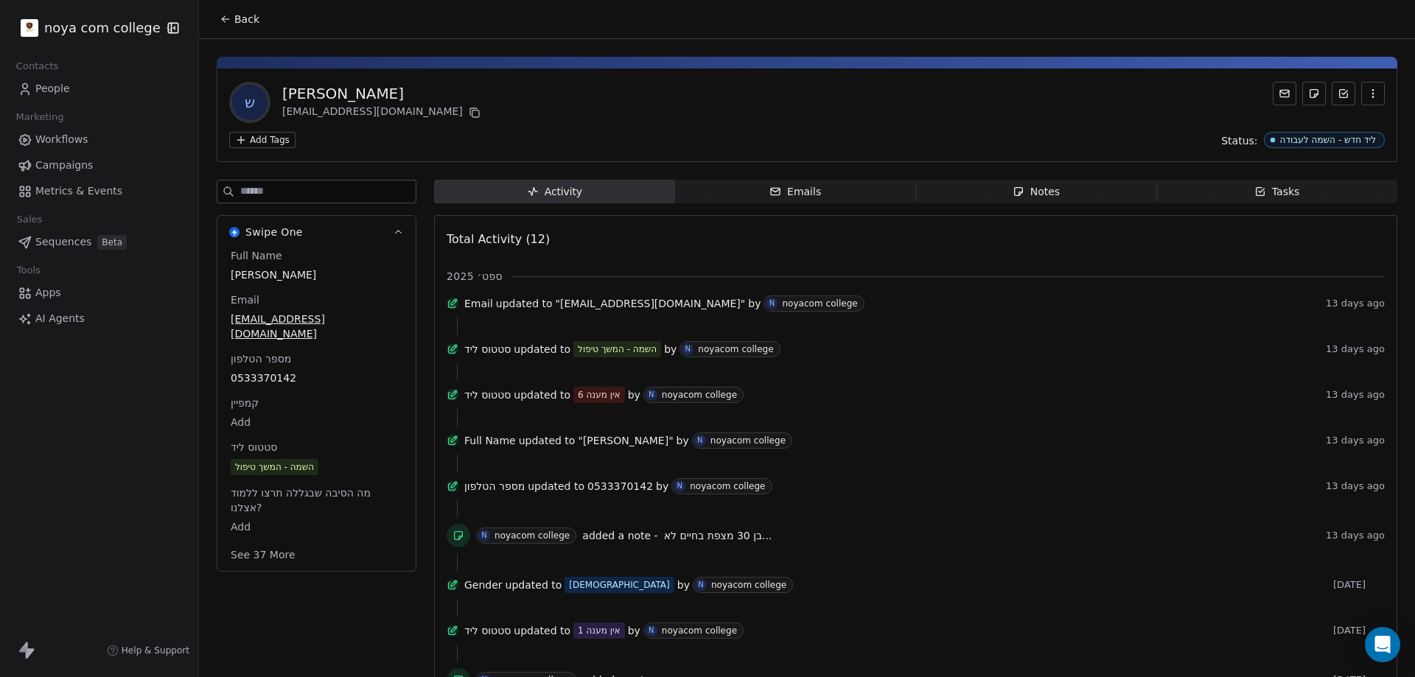
click at [1080, 187] on span "Notes Notes" at bounding box center [1036, 192] width 241 height 24
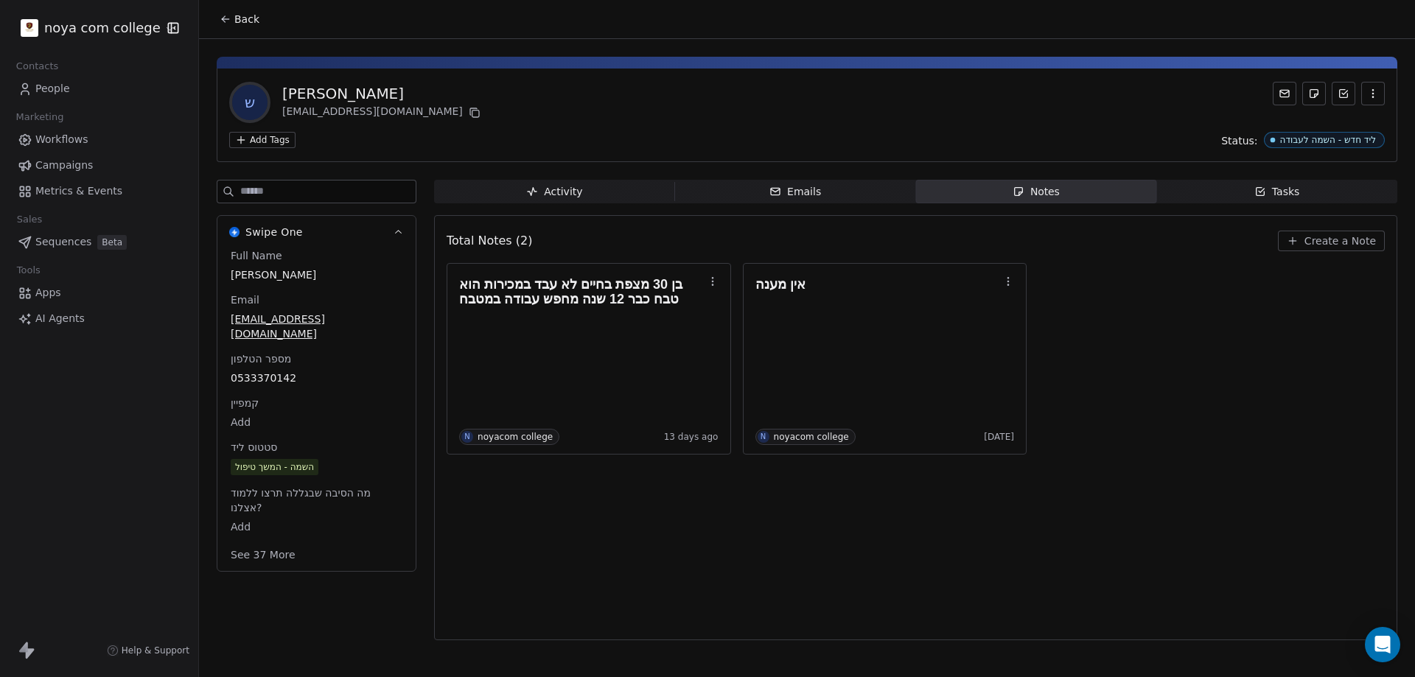
click at [907, 582] on div "Total Notes (2) Create a Note בן 30 מצפת בחיים לא עבד במכירות הוא טבח כבר 12 שנ…" at bounding box center [916, 428] width 938 height 406
